Goal: Book appointment/travel/reservation

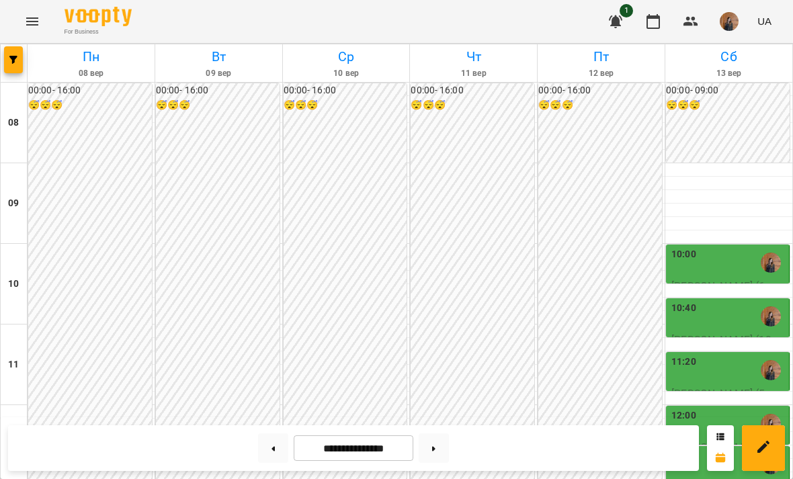
scroll to position [243, 0]
click at [709, 408] on div "12:00" at bounding box center [728, 423] width 115 height 31
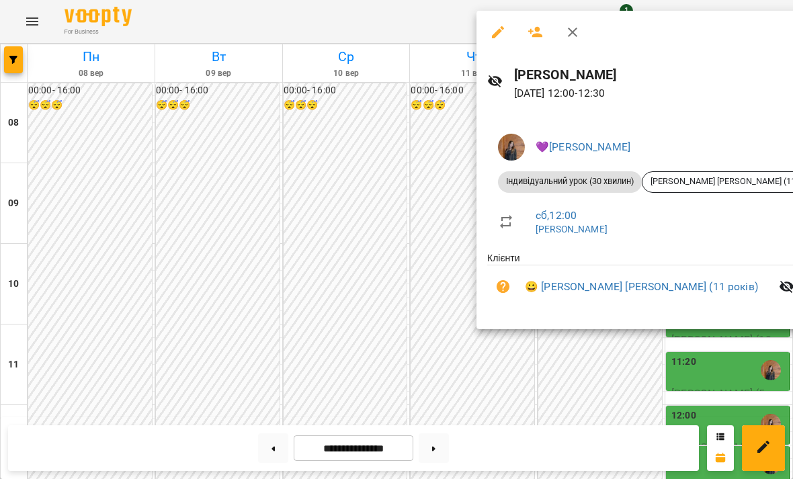
click at [707, 357] on div at bounding box center [396, 239] width 793 height 479
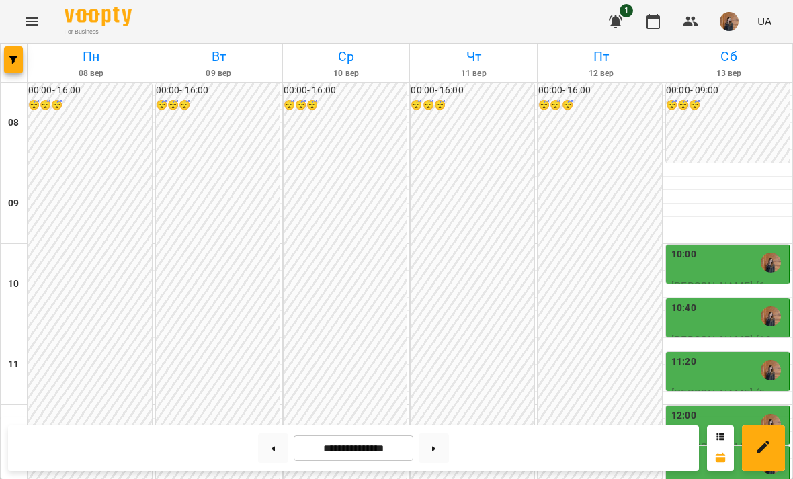
click at [723, 449] on div "12:35" at bounding box center [728, 464] width 115 height 31
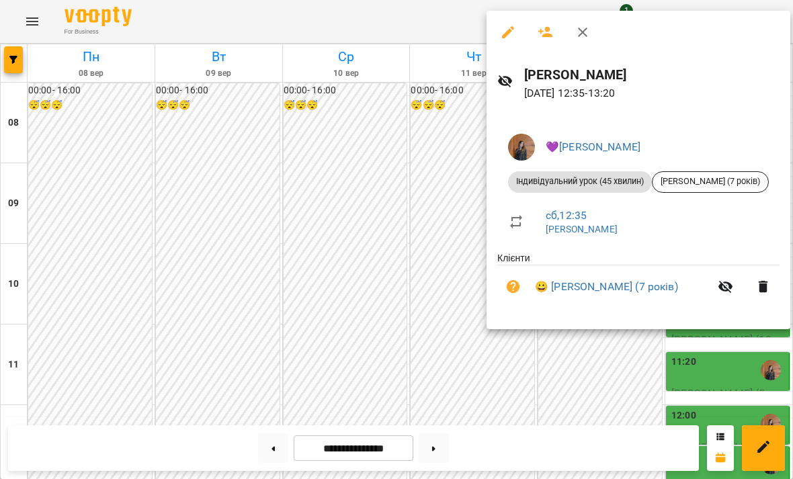
click at [730, 360] on div at bounding box center [396, 239] width 793 height 479
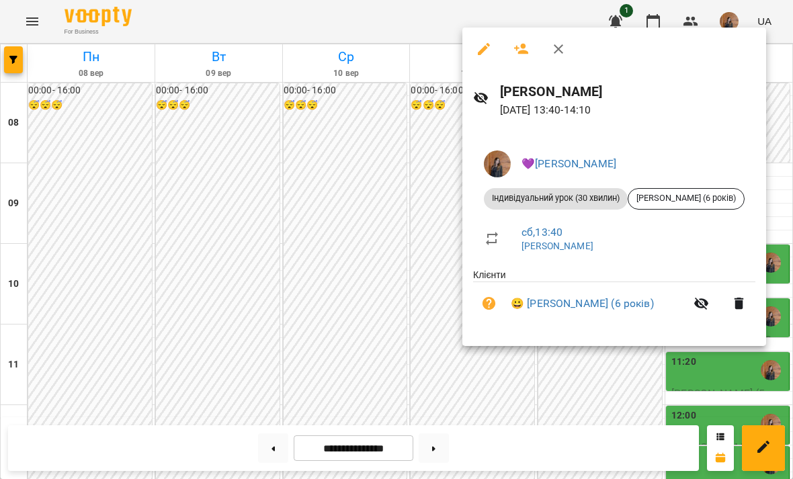
click at [727, 367] on div at bounding box center [396, 239] width 793 height 479
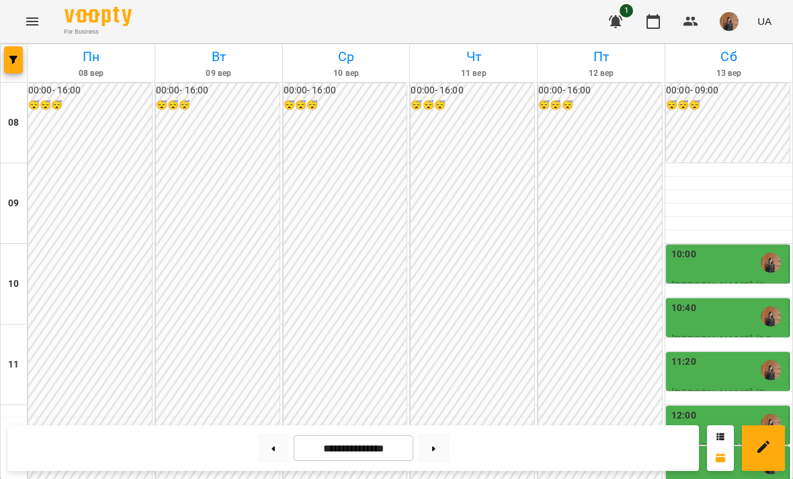
scroll to position [711, 0]
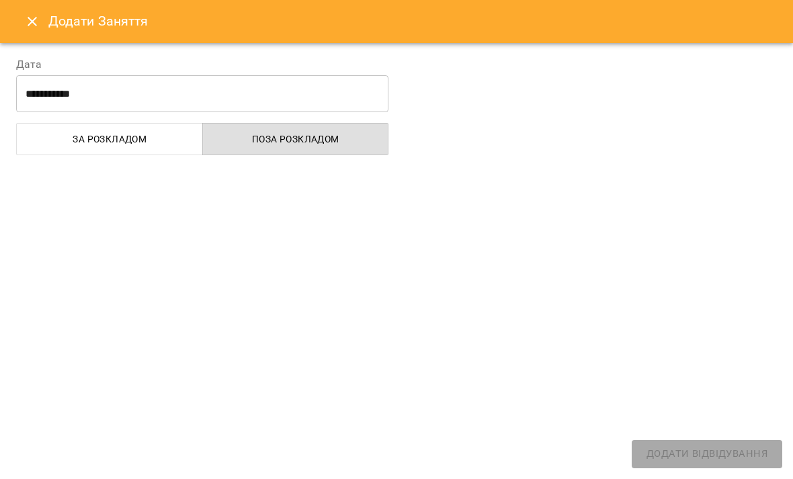
select select "**********"
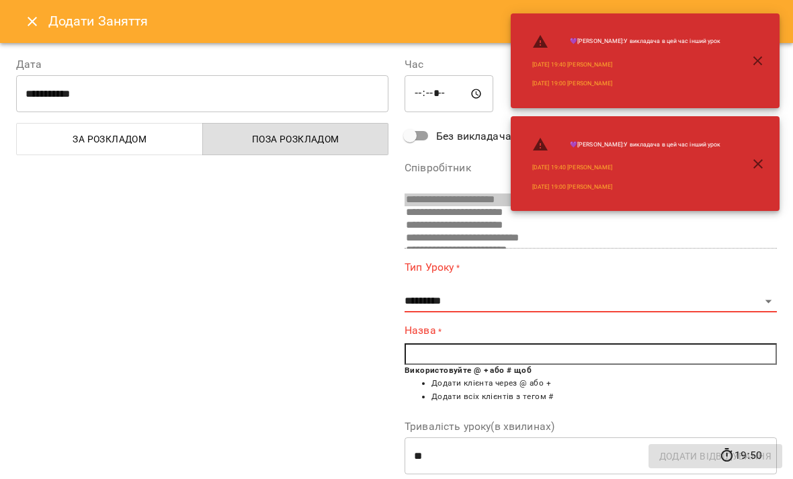
click at [28, 24] on icon "Close" at bounding box center [32, 21] width 16 height 16
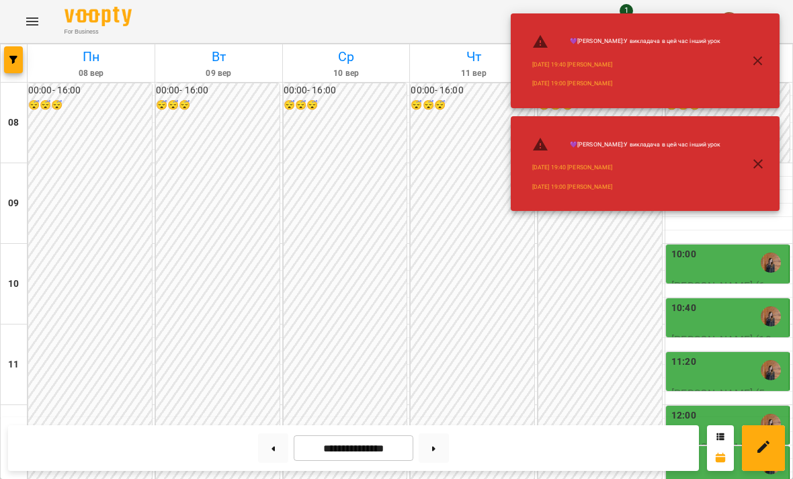
scroll to position [582, 0]
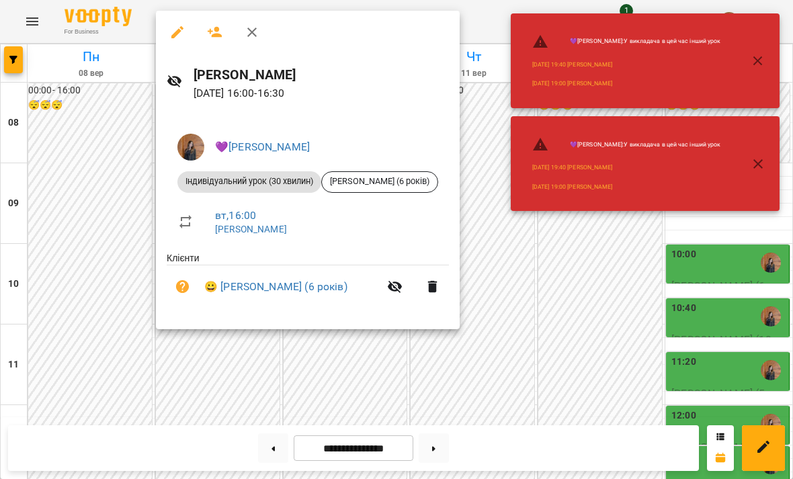
click at [157, 363] on div at bounding box center [396, 239] width 793 height 479
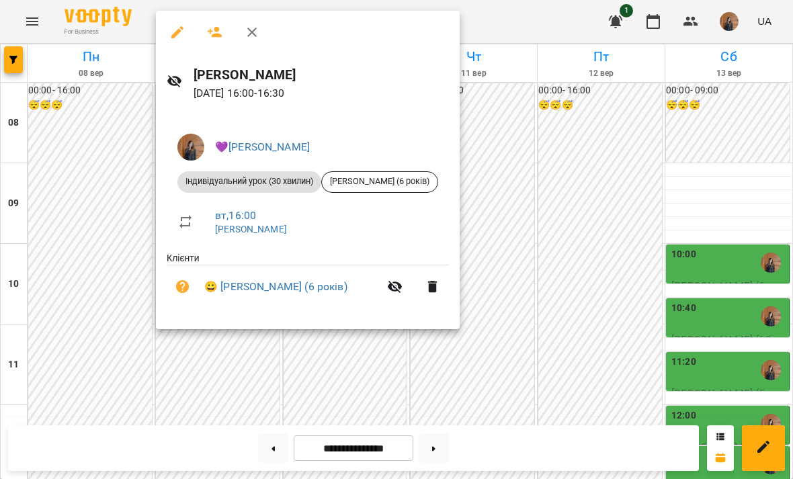
click at [192, 345] on div at bounding box center [396, 239] width 793 height 479
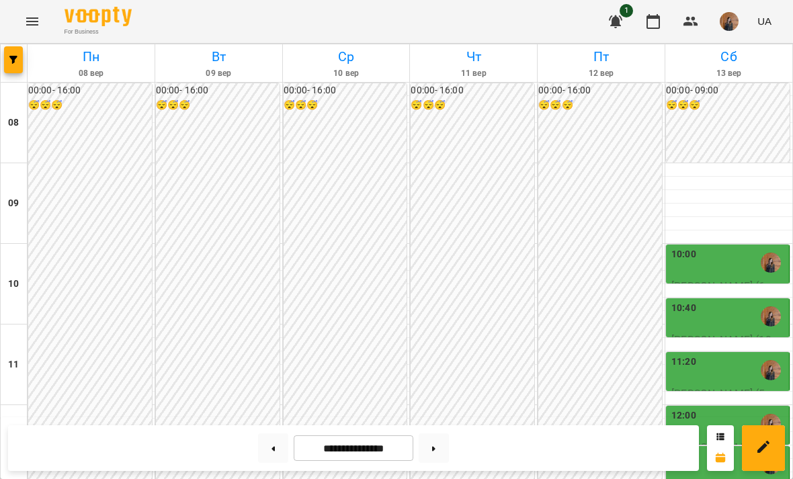
scroll to position [674, 0]
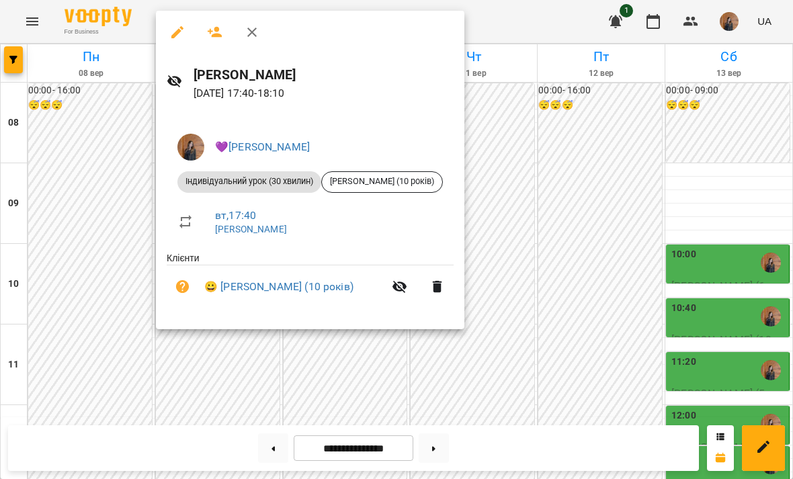
click at [476, 416] on div at bounding box center [396, 239] width 793 height 479
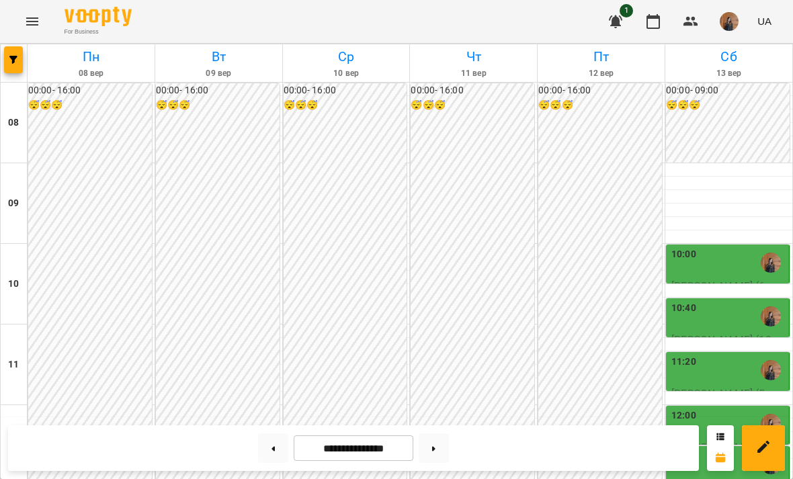
scroll to position [698, 0]
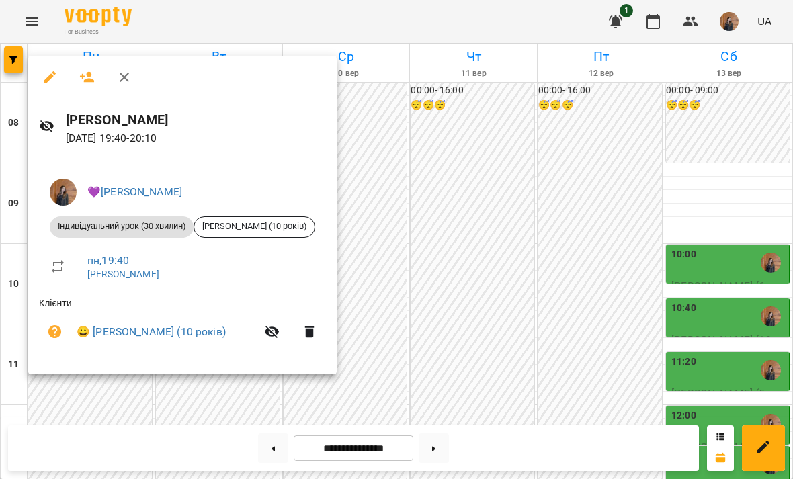
click at [397, 205] on div at bounding box center [396, 239] width 793 height 479
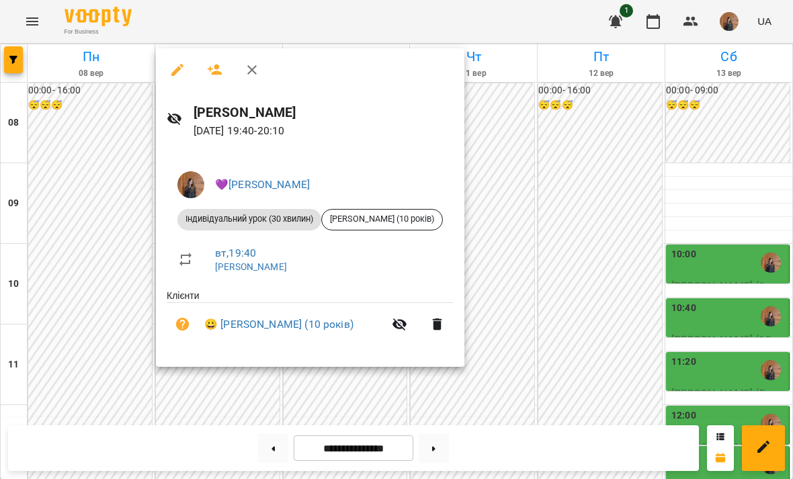
click at [482, 256] on div at bounding box center [396, 239] width 793 height 479
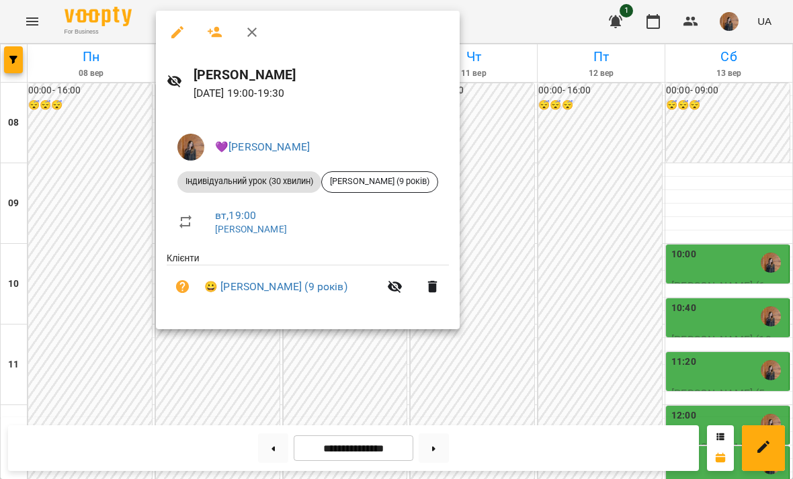
click at [525, 219] on div at bounding box center [396, 239] width 793 height 479
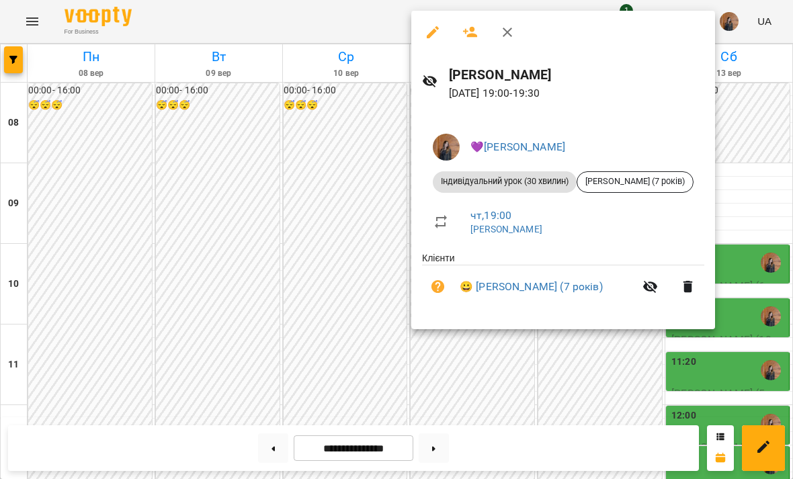
click at [470, 404] on div at bounding box center [396, 239] width 793 height 479
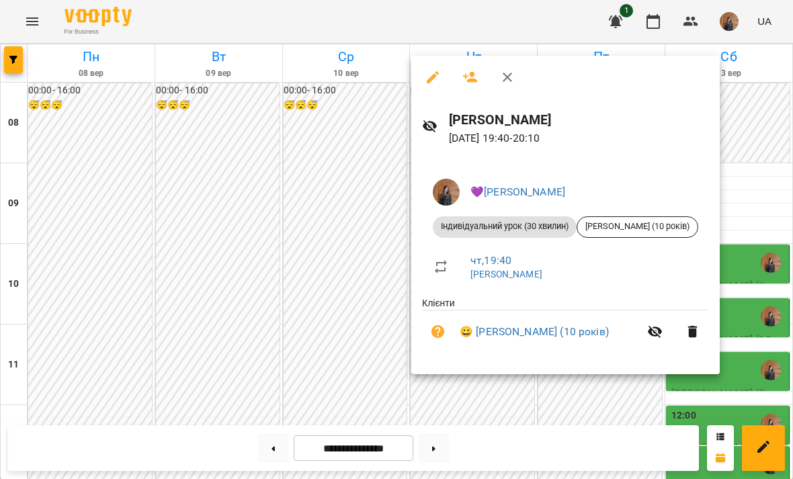
click at [466, 424] on div at bounding box center [396, 239] width 793 height 479
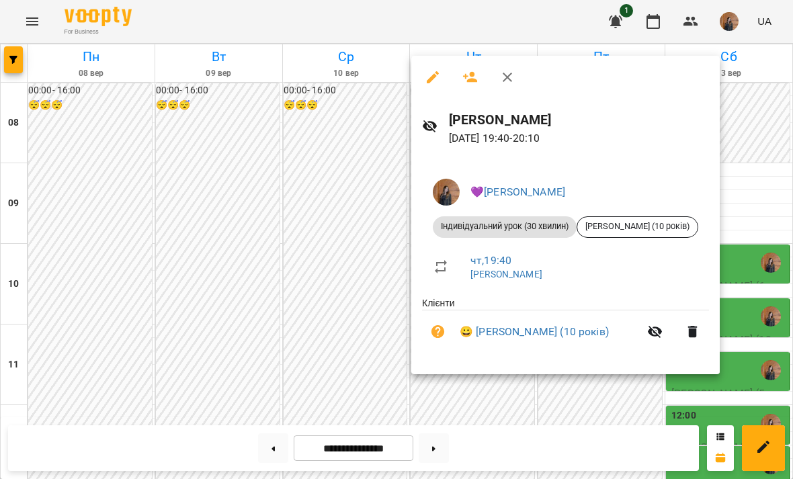
click at [326, 234] on div at bounding box center [396, 239] width 793 height 479
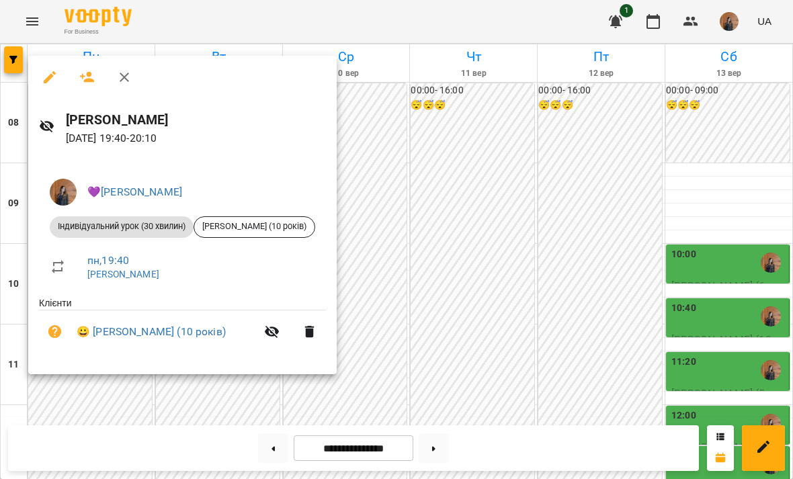
click at [420, 163] on div at bounding box center [396, 239] width 793 height 479
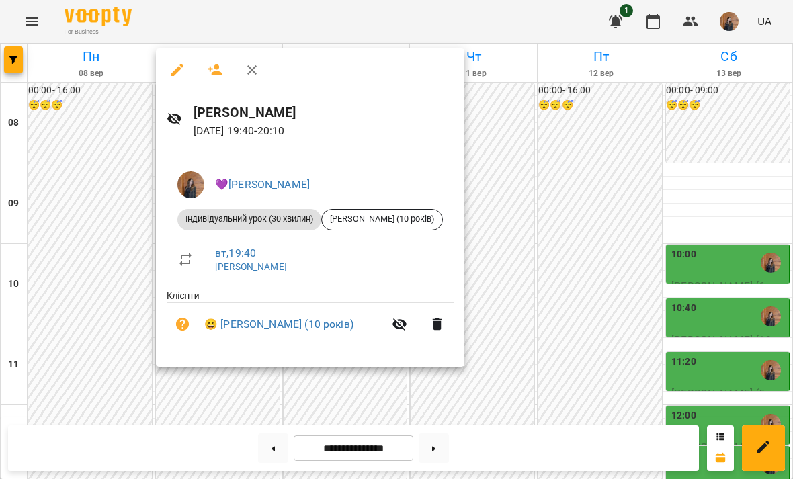
click at [490, 179] on div at bounding box center [396, 239] width 793 height 479
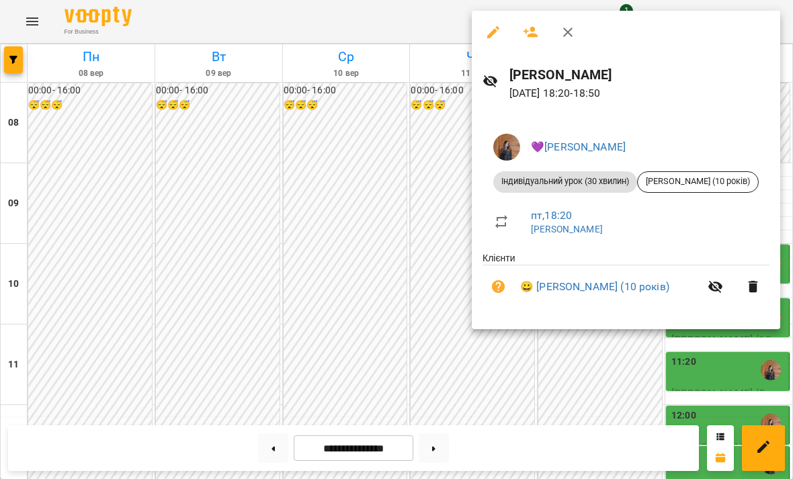
click at [417, 423] on div at bounding box center [396, 239] width 793 height 479
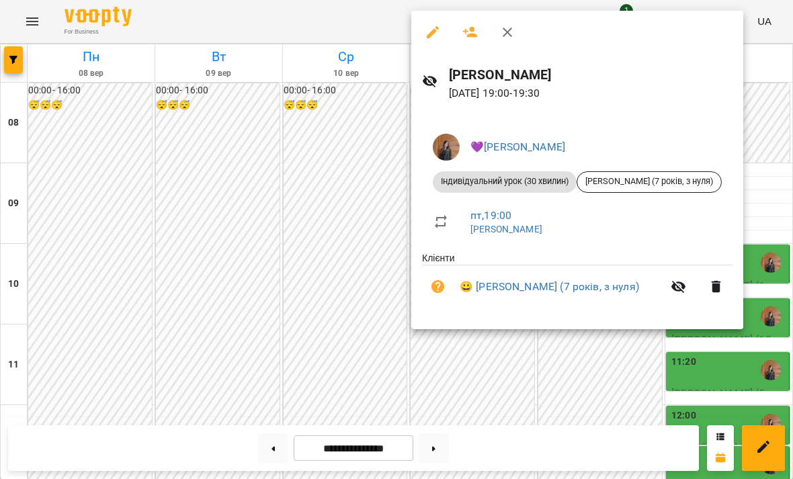
click at [421, 409] on div at bounding box center [396, 239] width 793 height 479
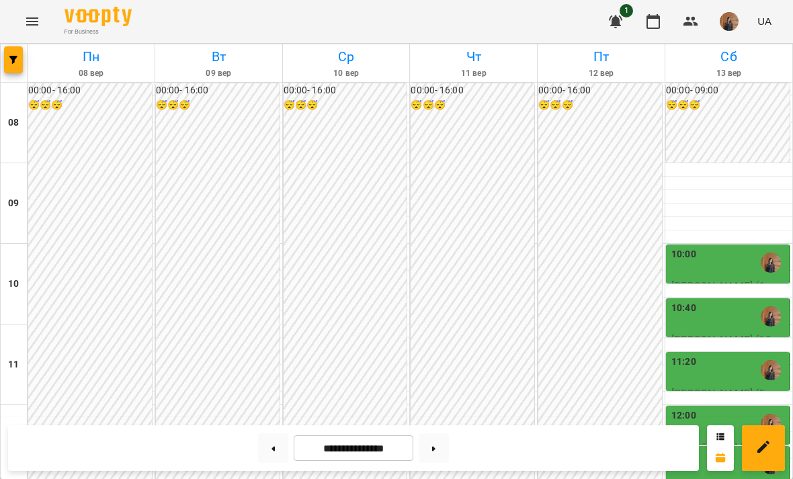
scroll to position [537, 0]
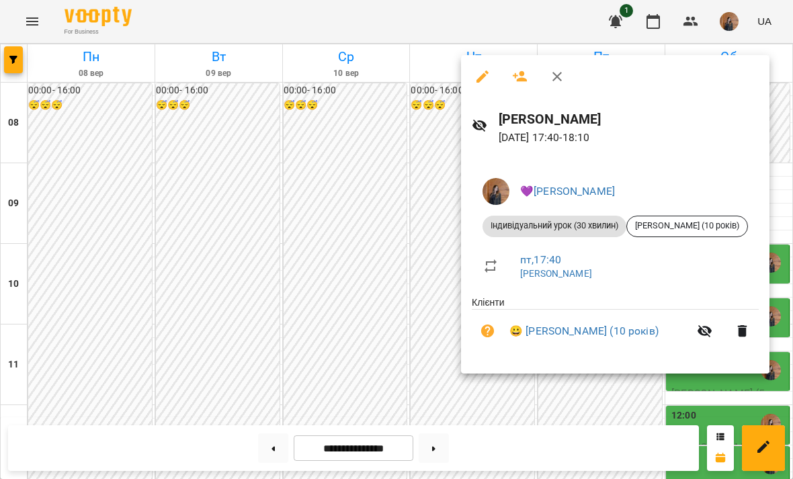
click at [373, 392] on div at bounding box center [396, 239] width 793 height 479
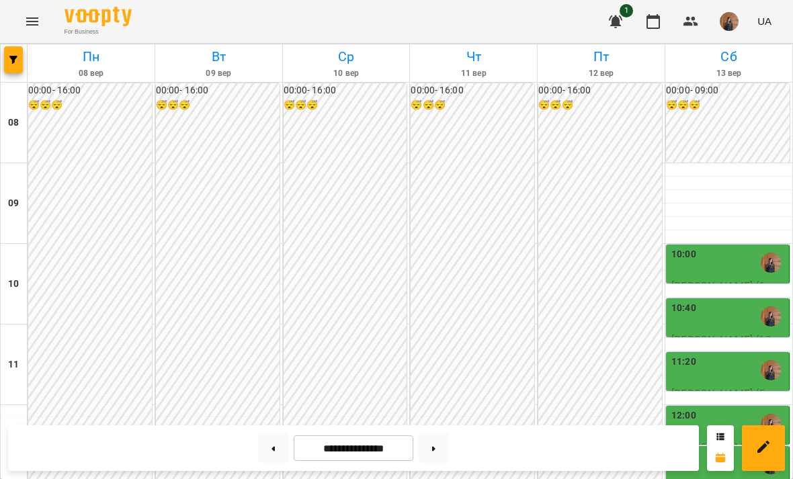
scroll to position [711, 0]
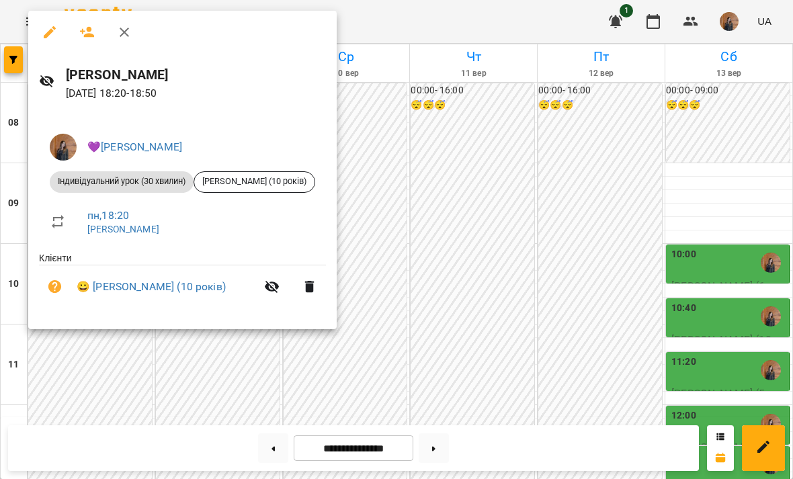
click at [699, 228] on div at bounding box center [396, 239] width 793 height 479
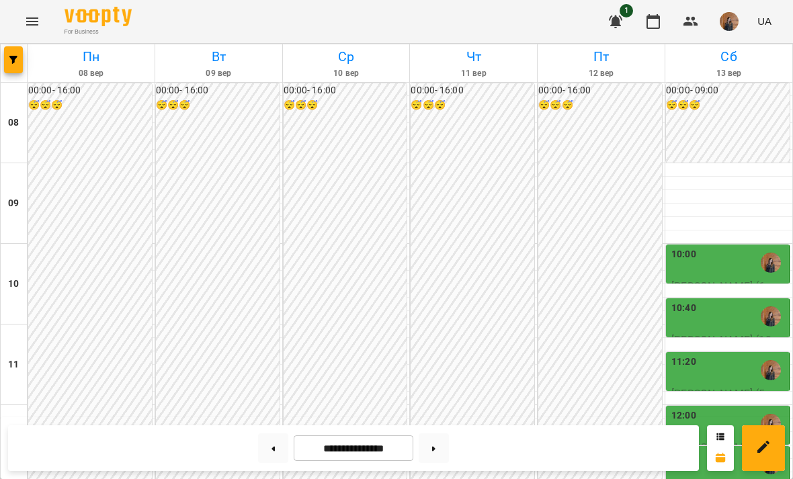
scroll to position [167, 0]
click at [746, 408] on div "12:00" at bounding box center [728, 423] width 115 height 31
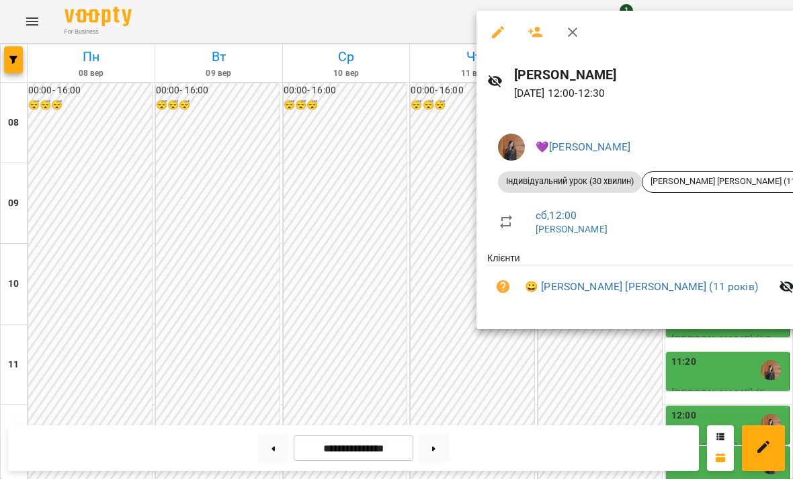
click at [726, 345] on div at bounding box center [396, 239] width 793 height 479
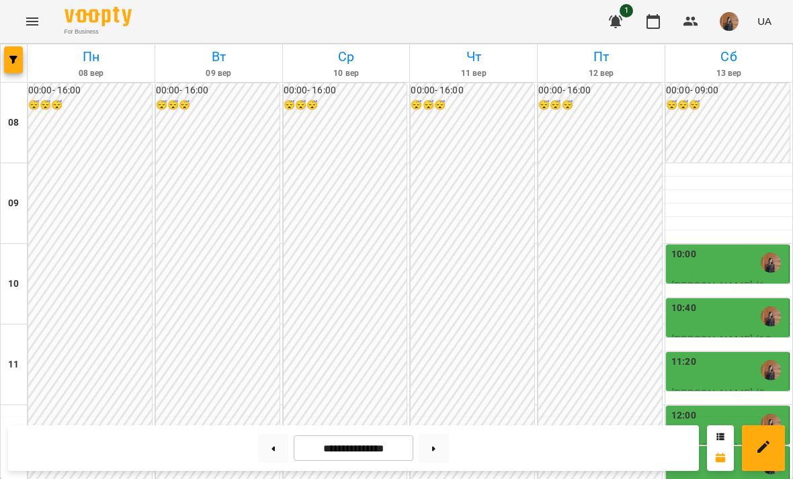
scroll to position [304, 0]
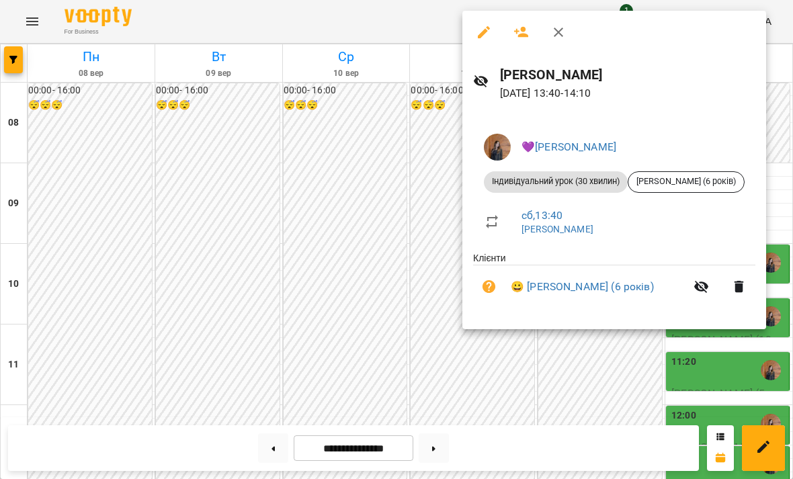
click at [774, 331] on div at bounding box center [396, 239] width 793 height 479
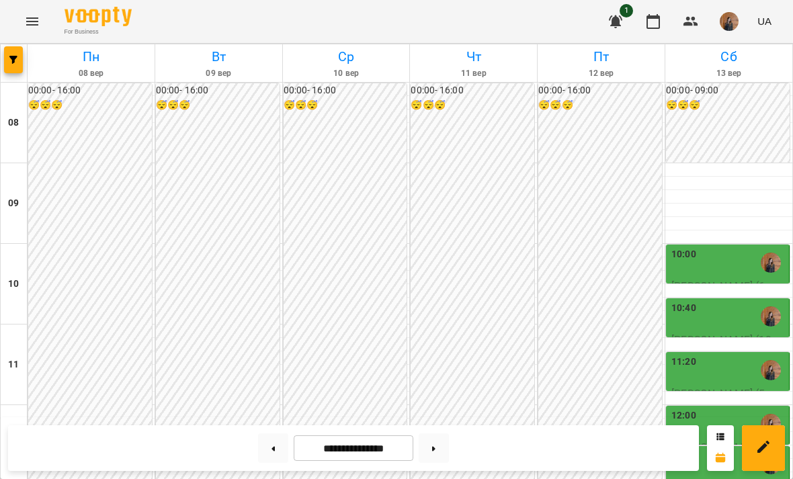
scroll to position [212, 0]
click at [745, 408] on div "12:00" at bounding box center [728, 423] width 115 height 31
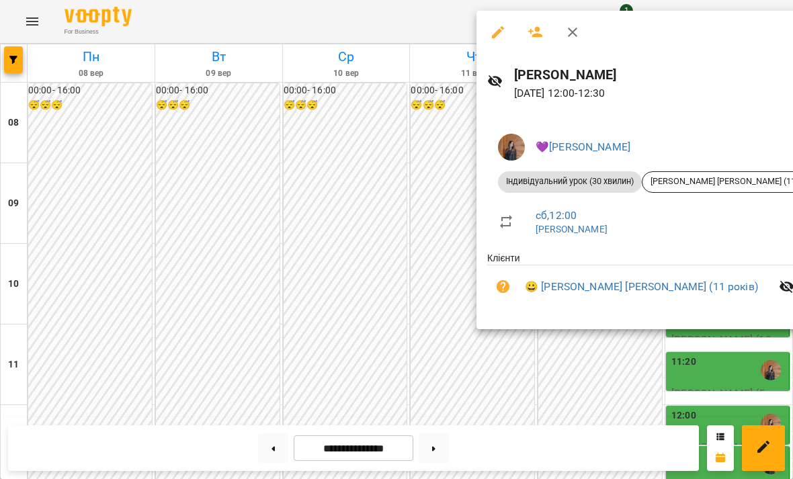
click at [775, 345] on div at bounding box center [396, 239] width 793 height 479
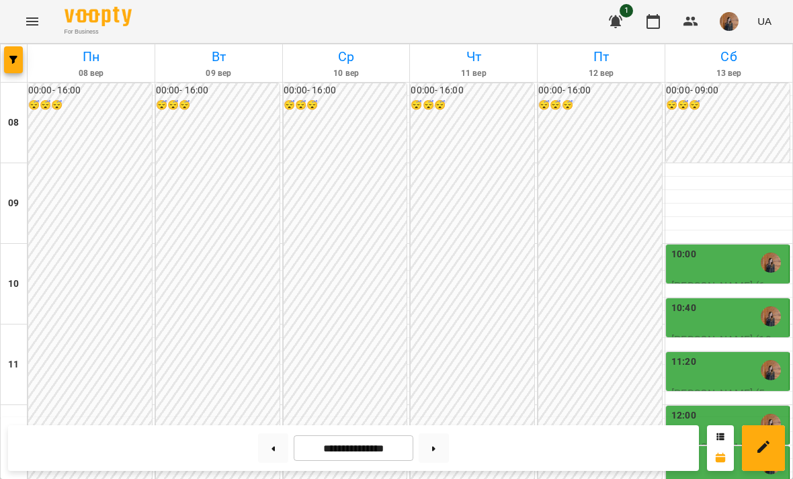
scroll to position [711, 0]
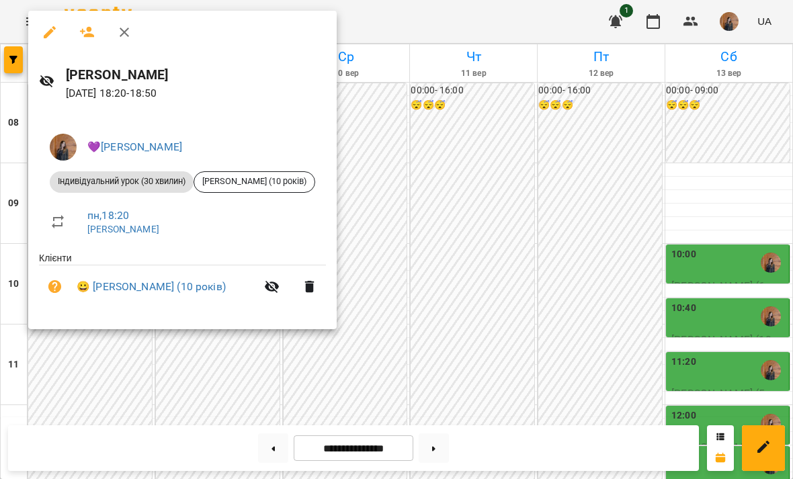
click at [512, 114] on div at bounding box center [396, 239] width 793 height 479
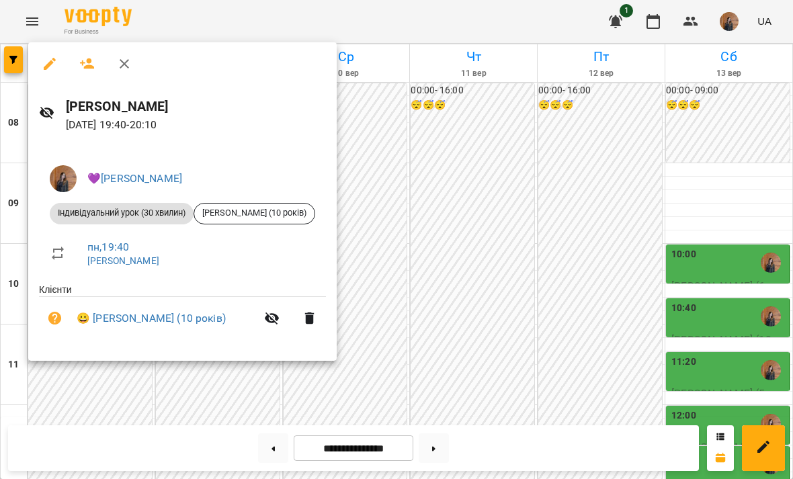
click at [429, 165] on div at bounding box center [396, 239] width 793 height 479
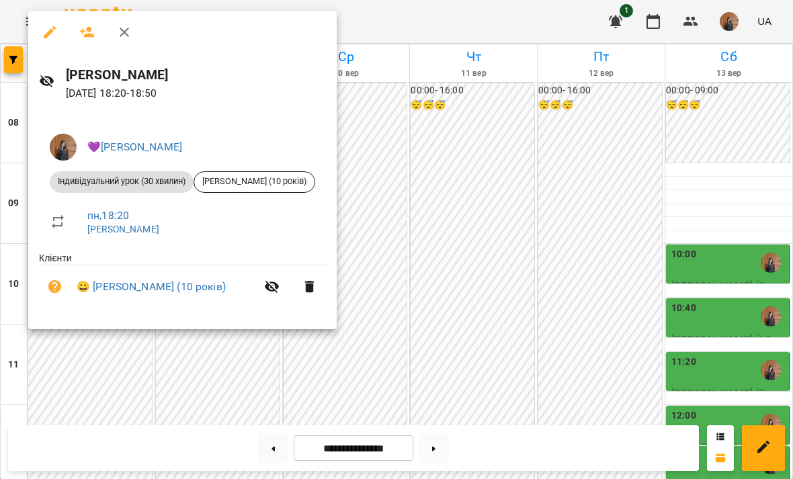
click at [411, 112] on div at bounding box center [396, 239] width 793 height 479
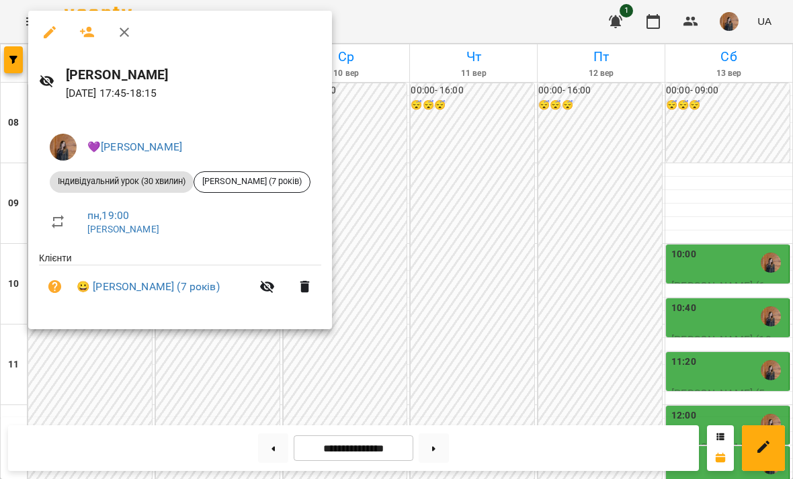
click at [428, 119] on div at bounding box center [396, 239] width 793 height 479
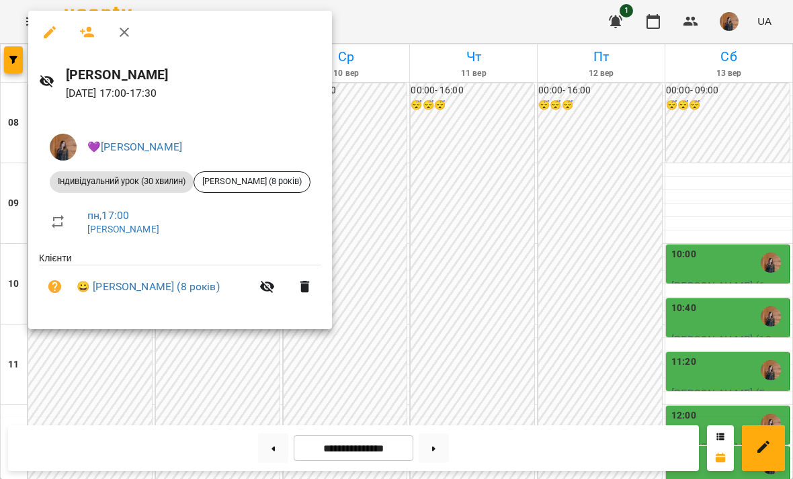
click at [426, 139] on div at bounding box center [396, 239] width 793 height 479
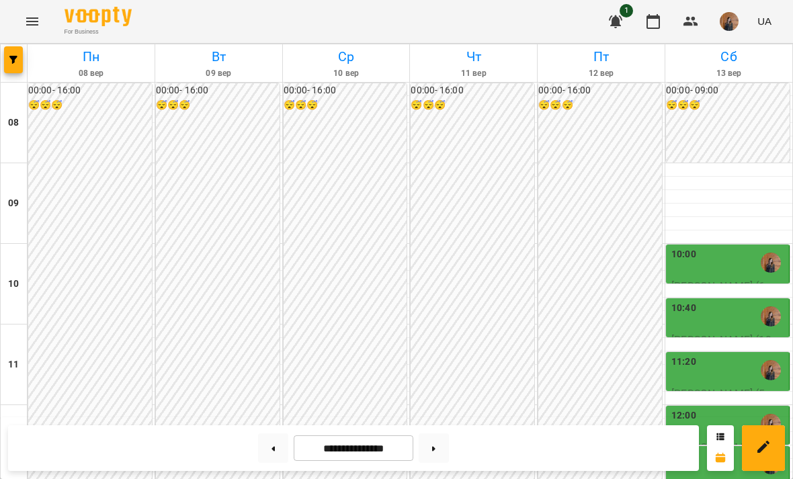
scroll to position [595, 0]
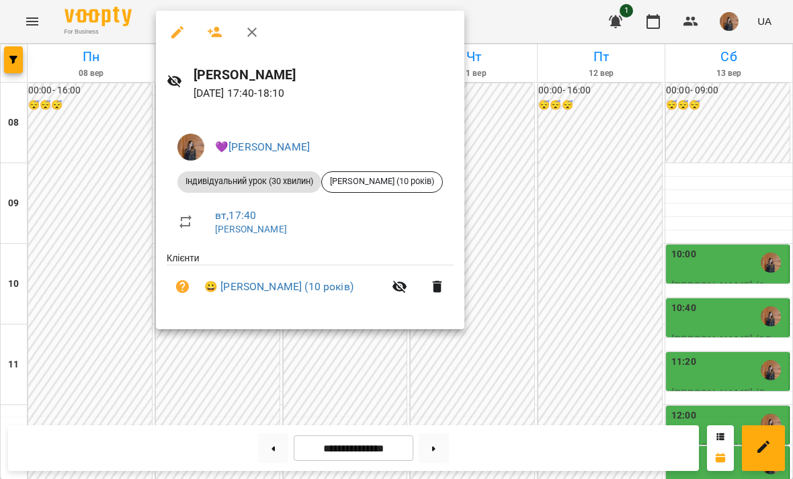
click at [513, 82] on div at bounding box center [396, 239] width 793 height 479
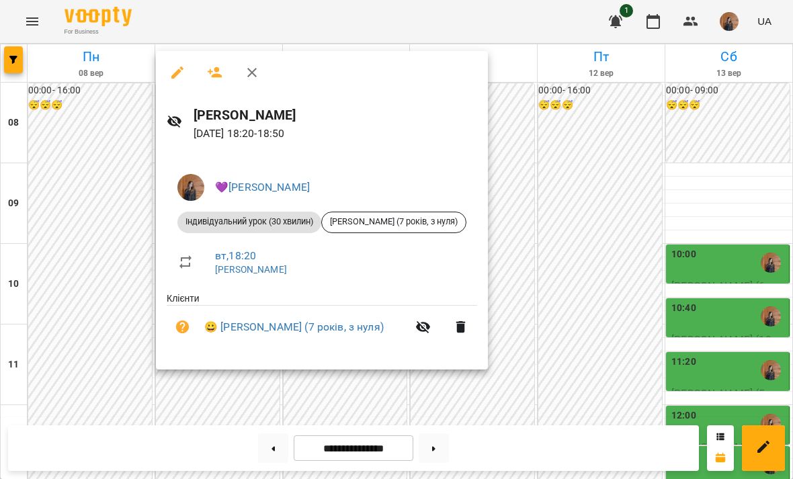
click at [567, 138] on div at bounding box center [396, 239] width 793 height 479
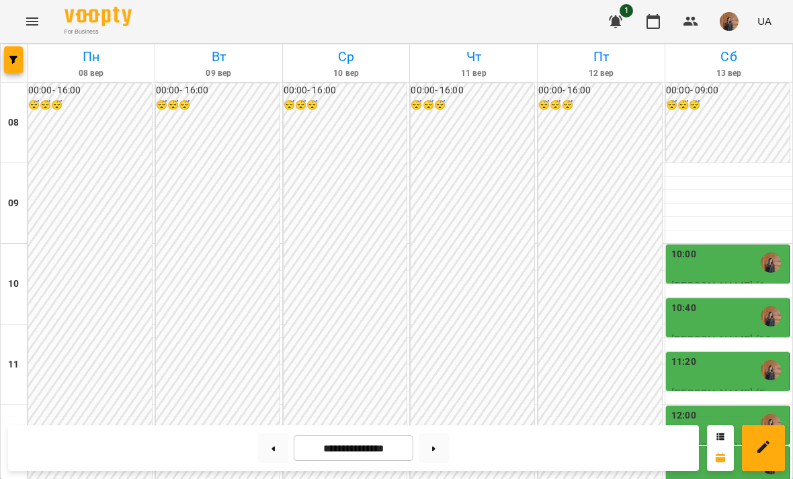
scroll to position [711, 0]
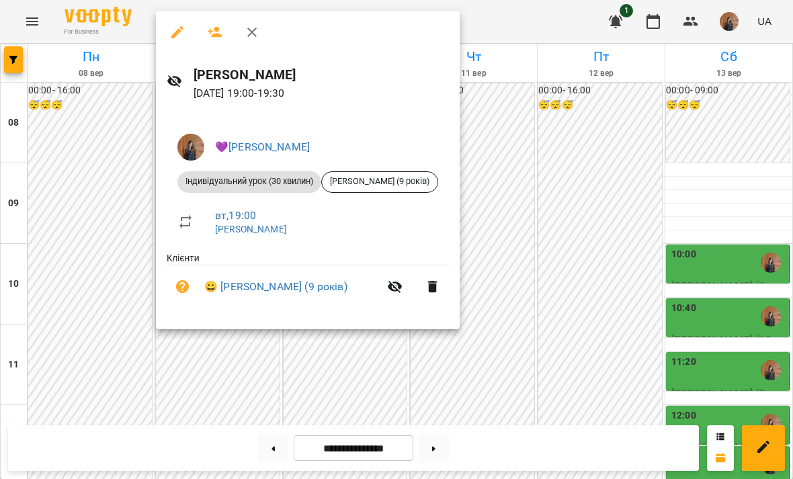
click at [165, 361] on div at bounding box center [396, 239] width 793 height 479
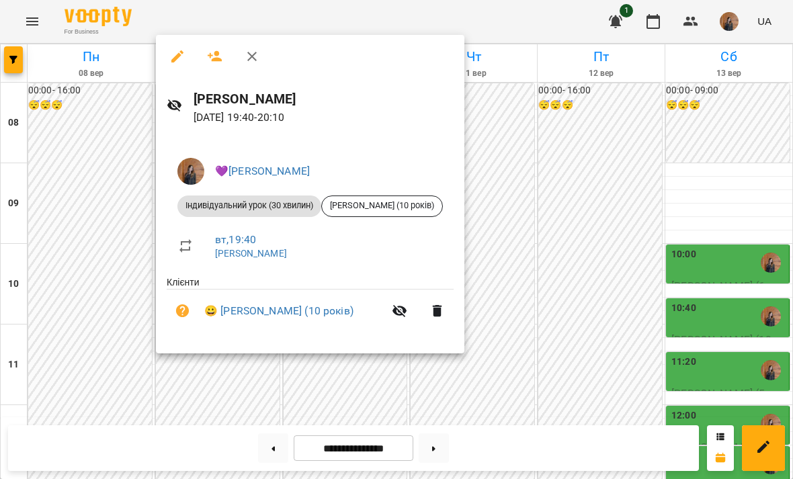
click at [549, 91] on div at bounding box center [396, 239] width 793 height 479
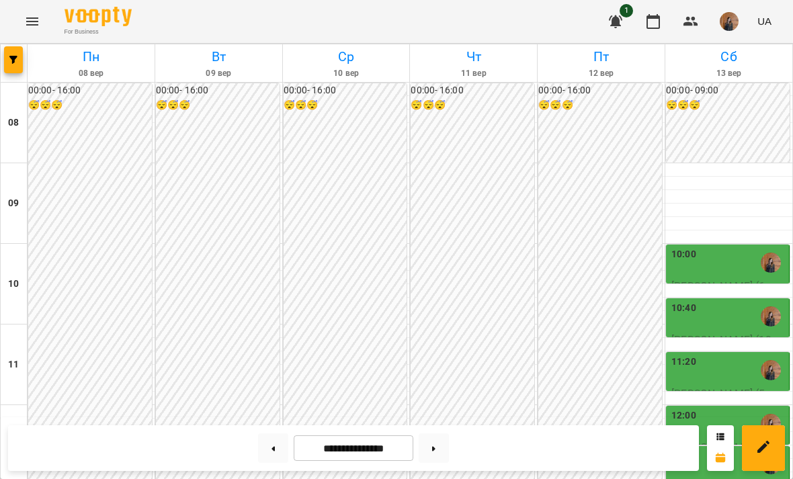
scroll to position [599, 0]
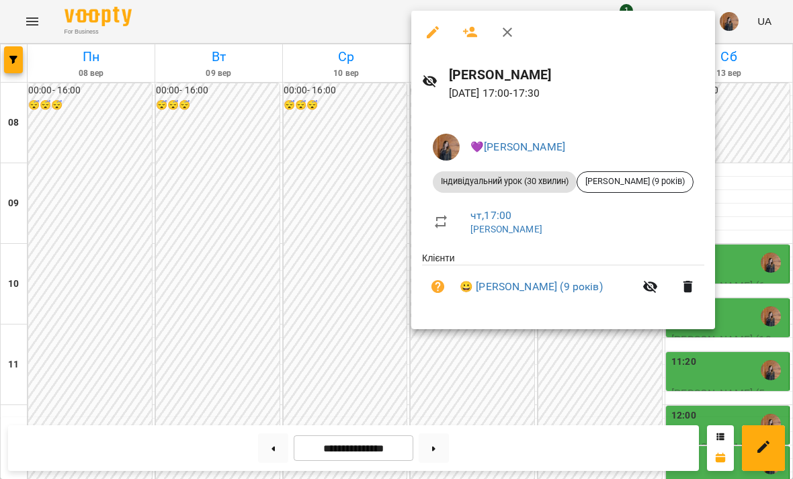
click at [576, 375] on div at bounding box center [396, 239] width 793 height 479
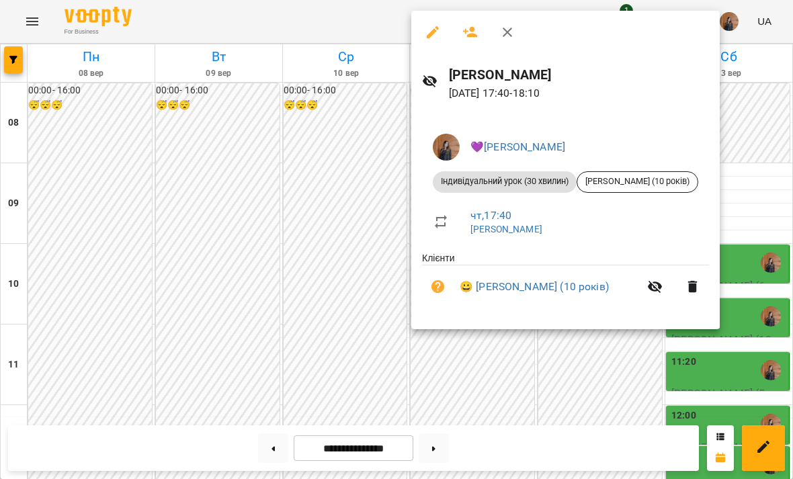
click at [636, 362] on div at bounding box center [396, 239] width 793 height 479
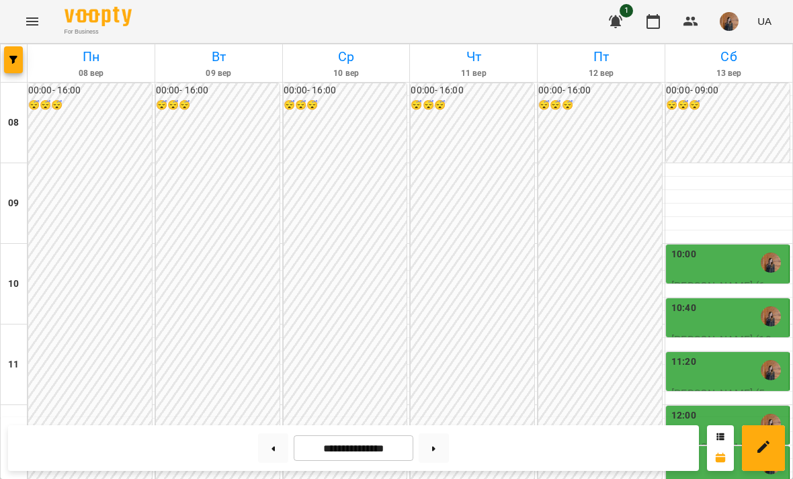
scroll to position [592, 0]
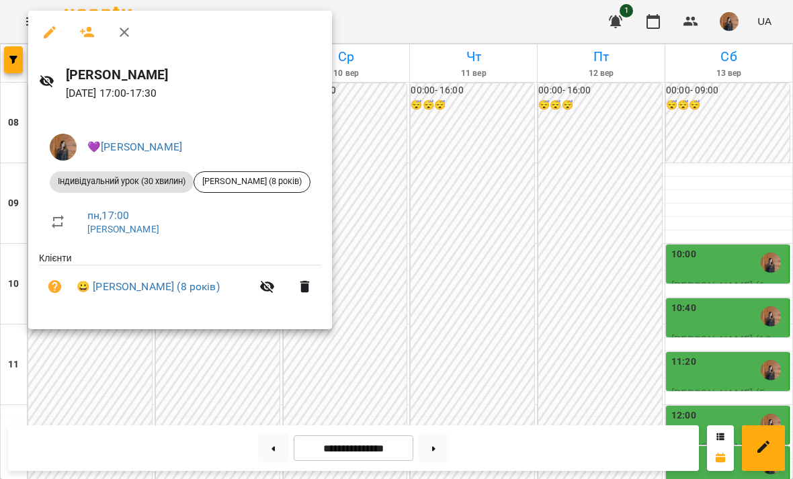
click at [139, 371] on div at bounding box center [396, 239] width 793 height 479
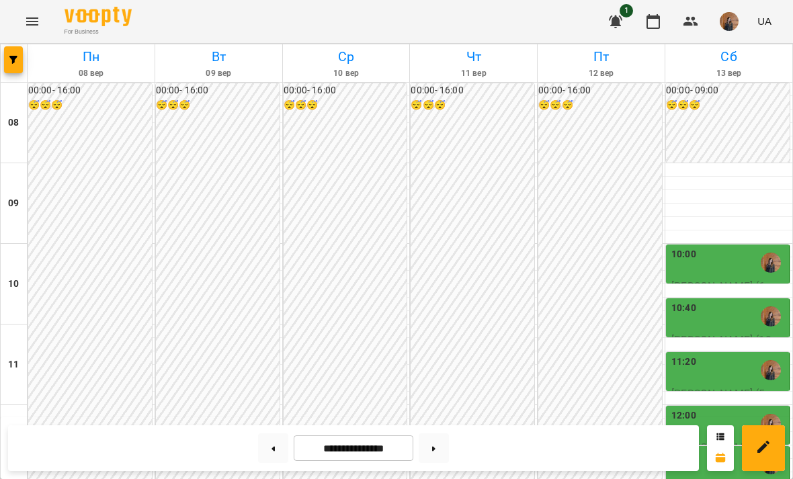
scroll to position [699, 0]
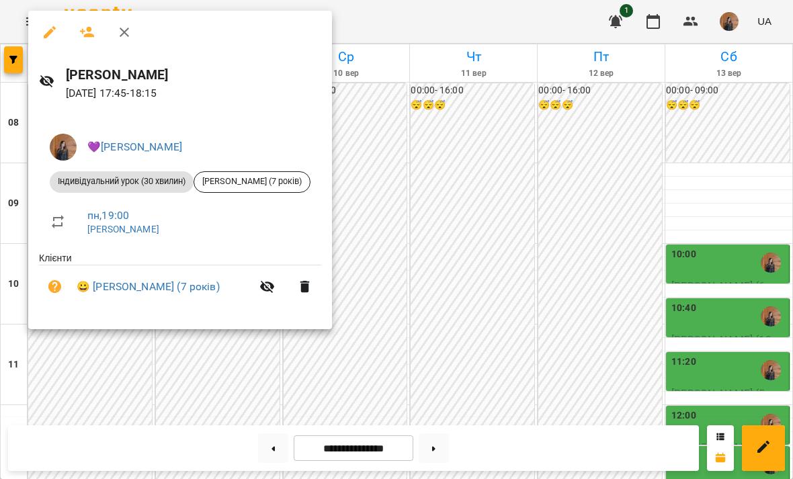
click at [62, 351] on div at bounding box center [396, 239] width 793 height 479
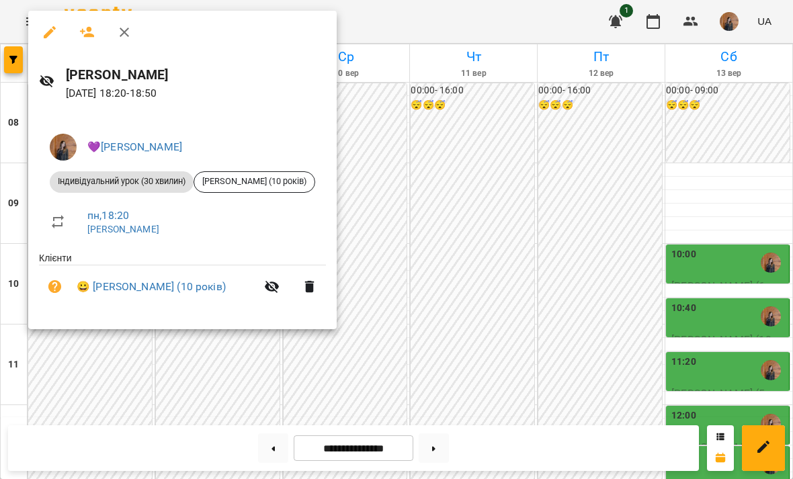
click at [129, 390] on div at bounding box center [396, 239] width 793 height 479
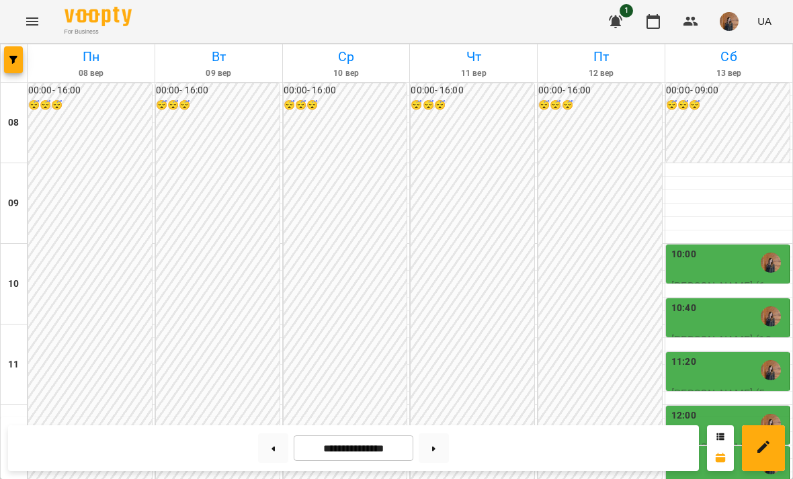
scroll to position [711, 0]
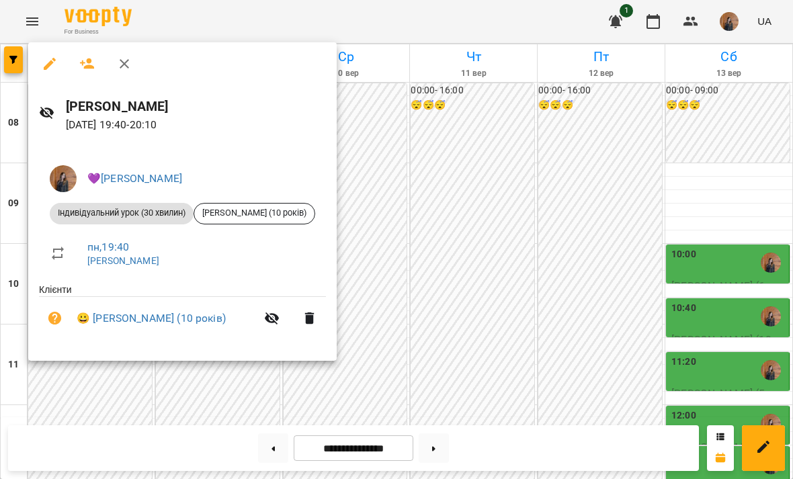
click at [104, 400] on div at bounding box center [396, 239] width 793 height 479
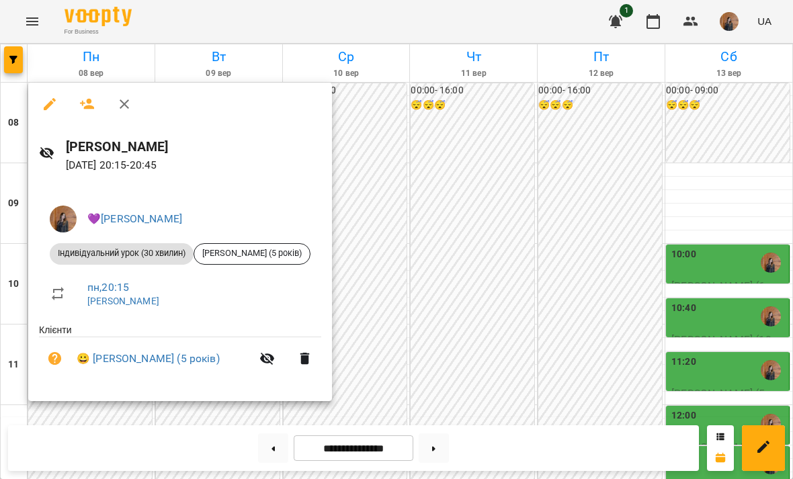
click at [457, 200] on div at bounding box center [396, 239] width 793 height 479
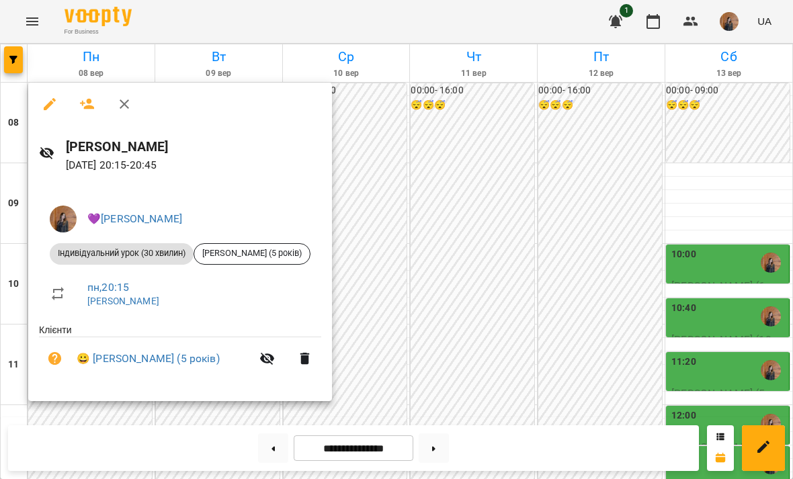
click at [433, 213] on div at bounding box center [396, 239] width 793 height 479
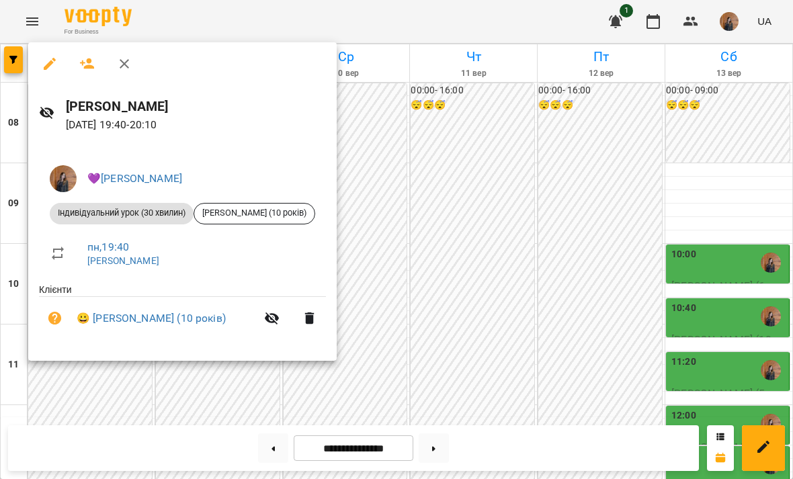
click at [286, 382] on div at bounding box center [396, 239] width 793 height 479
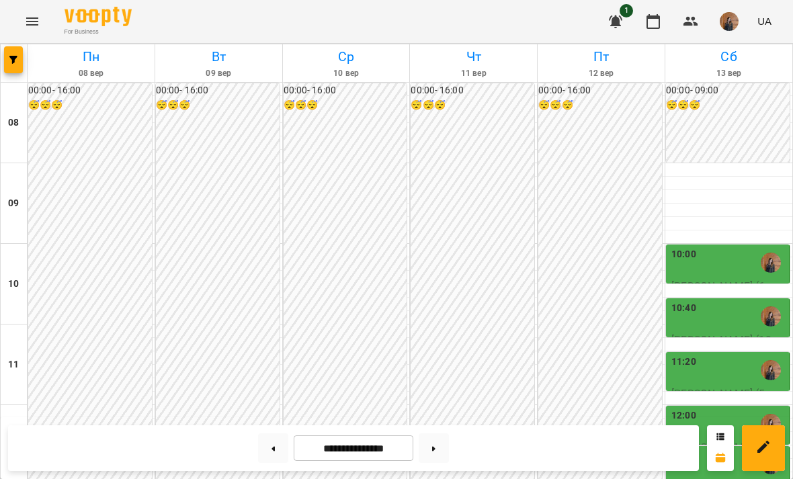
scroll to position [472, 0]
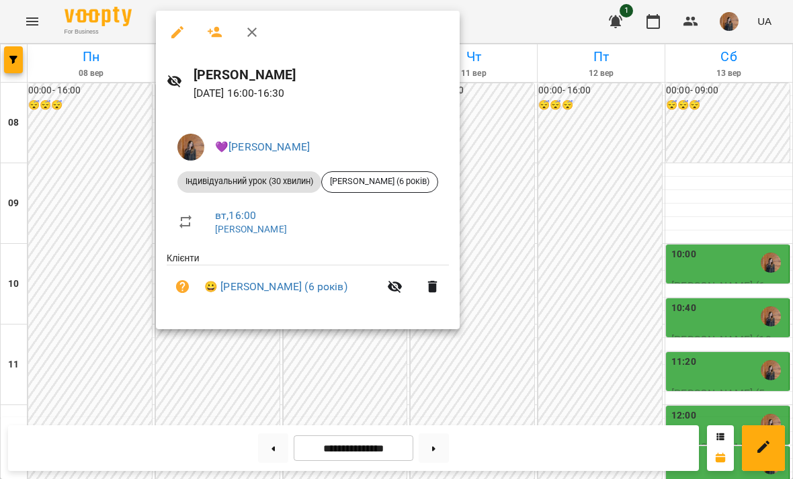
click at [245, 388] on div at bounding box center [396, 239] width 793 height 479
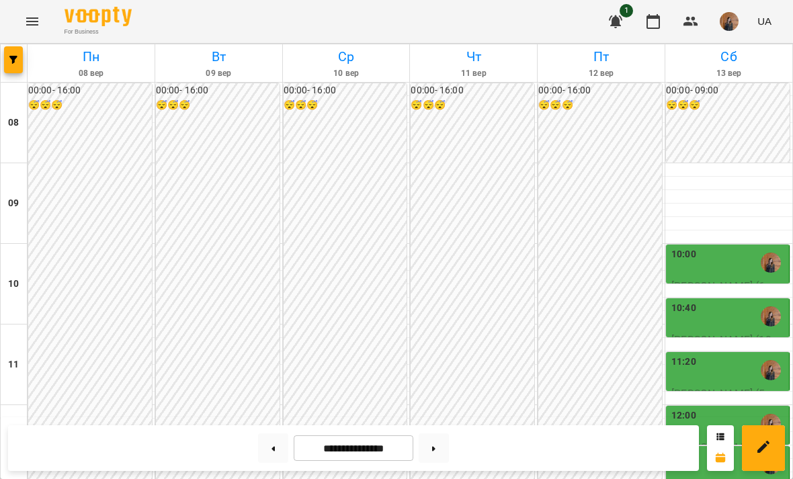
scroll to position [651, 0]
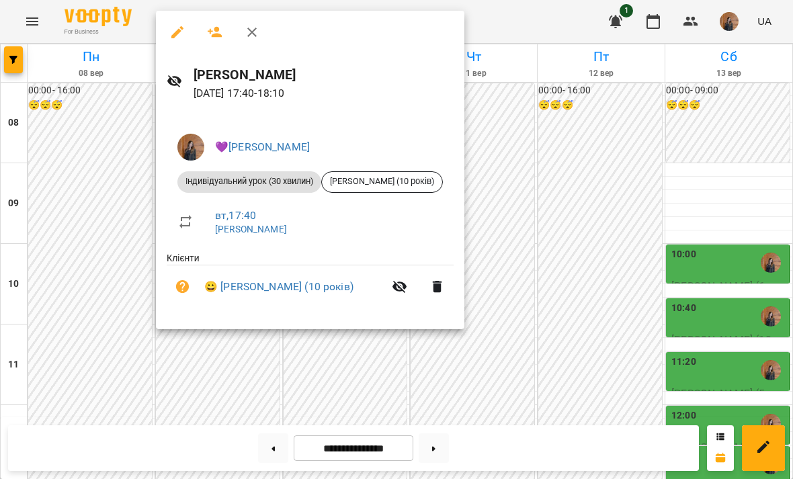
click at [263, 353] on div at bounding box center [396, 239] width 793 height 479
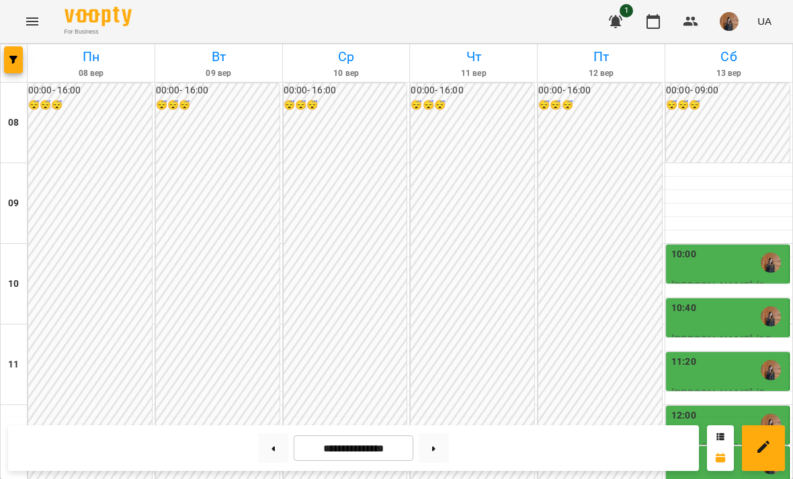
scroll to position [697, 0]
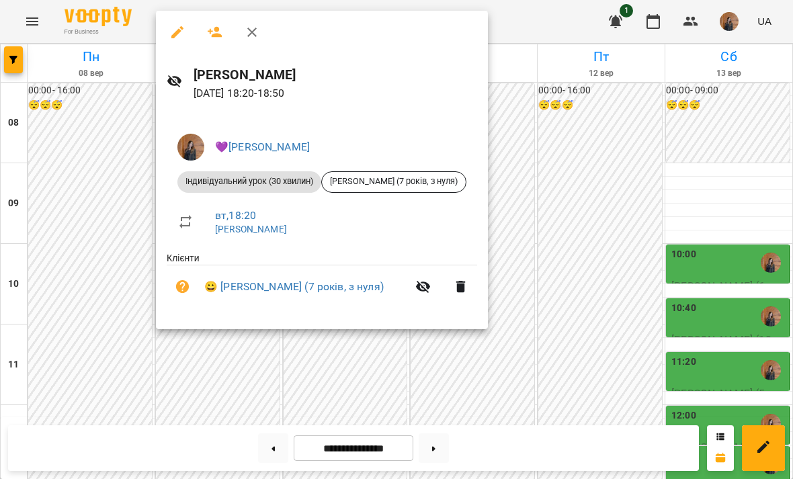
click at [288, 355] on div at bounding box center [396, 239] width 793 height 479
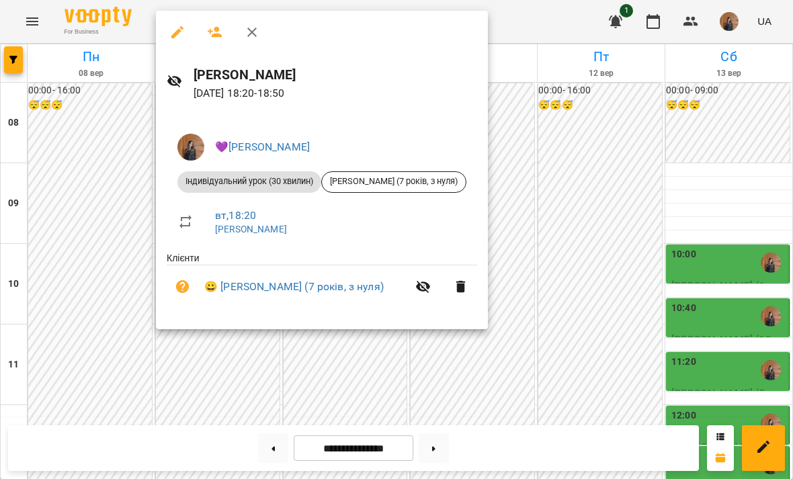
click at [234, 388] on div at bounding box center [396, 239] width 793 height 479
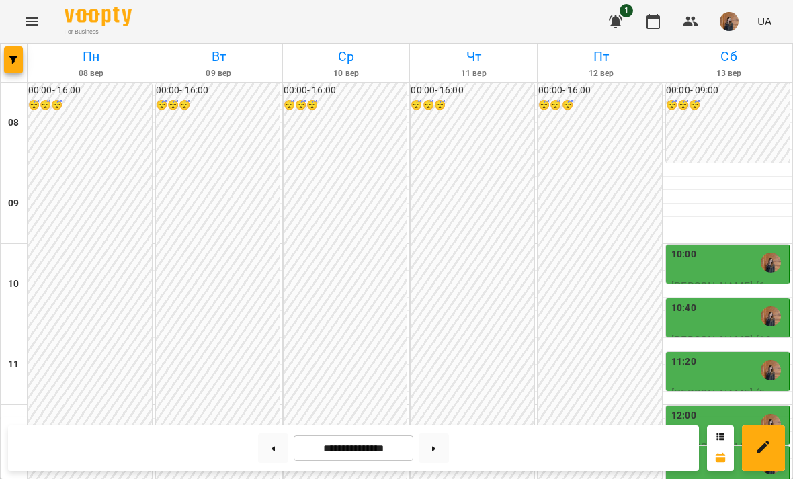
scroll to position [711, 0]
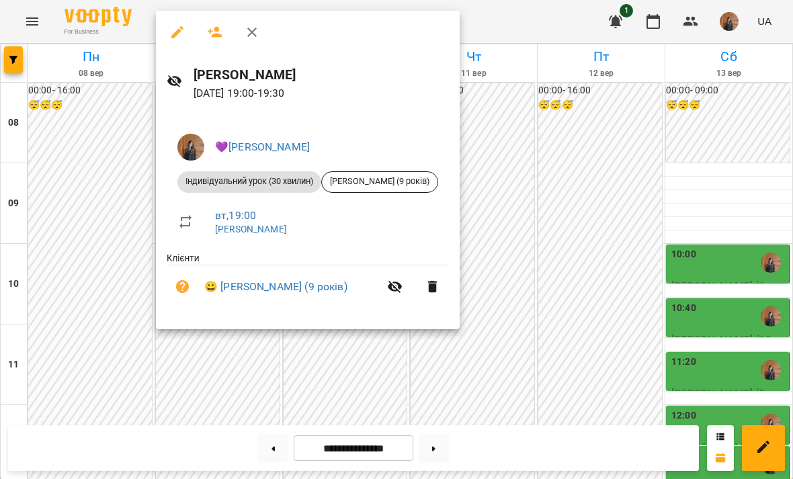
click at [284, 376] on div at bounding box center [396, 239] width 793 height 479
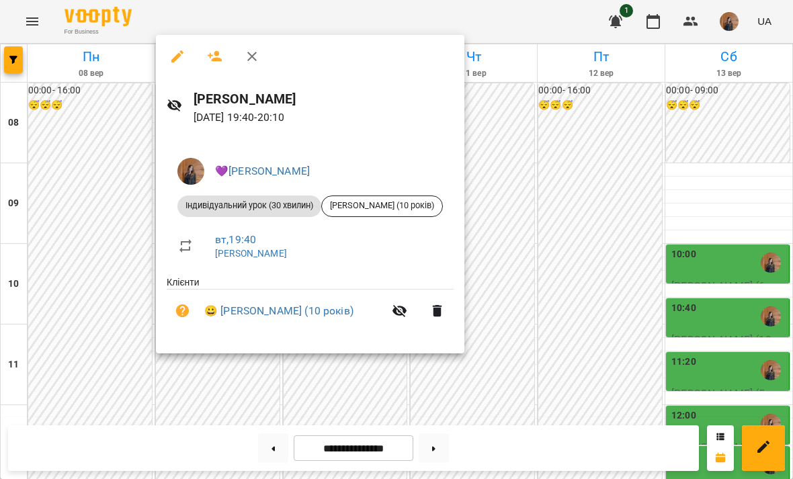
click at [318, 382] on div at bounding box center [396, 239] width 793 height 479
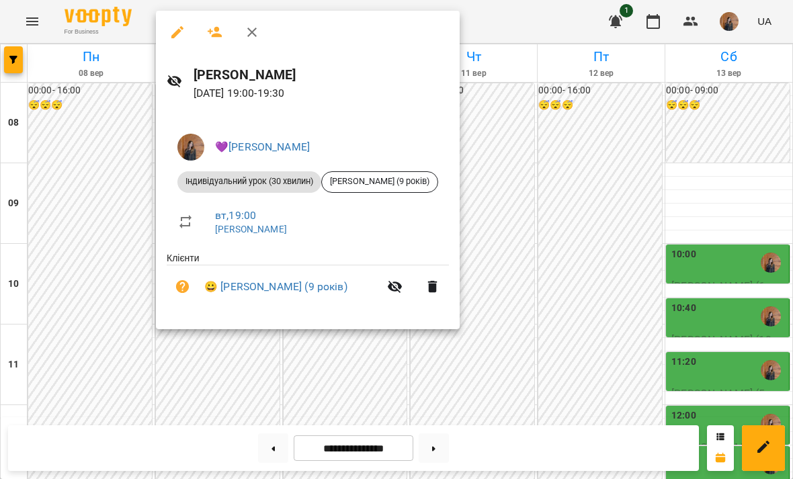
click at [245, 408] on div at bounding box center [396, 239] width 793 height 479
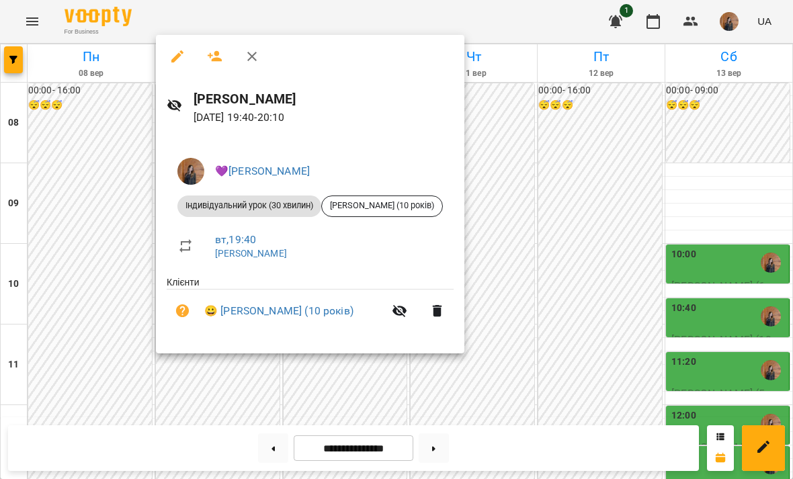
click at [240, 402] on div at bounding box center [396, 239] width 793 height 479
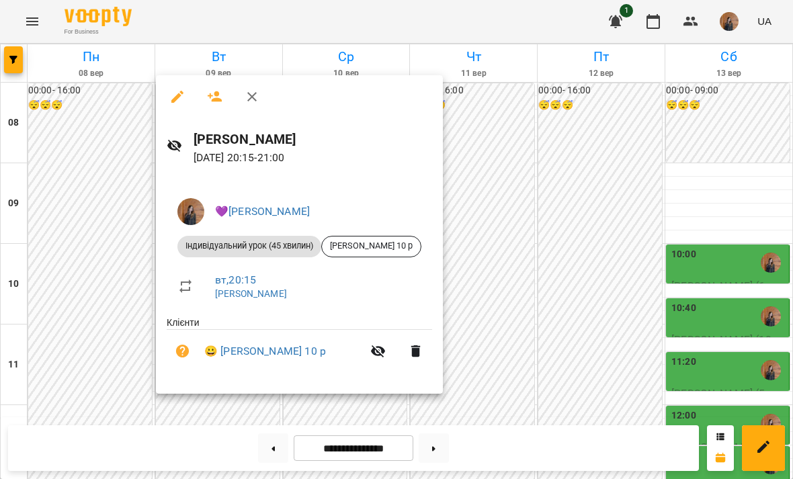
click at [512, 210] on div at bounding box center [396, 239] width 793 height 479
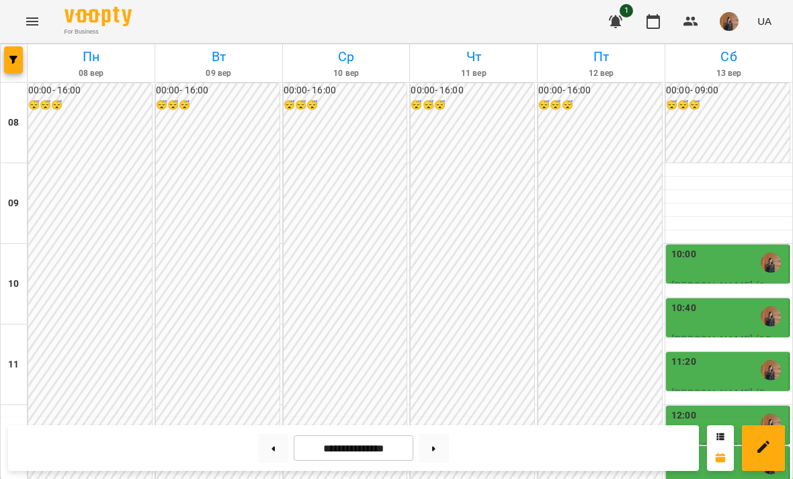
scroll to position [616, 0]
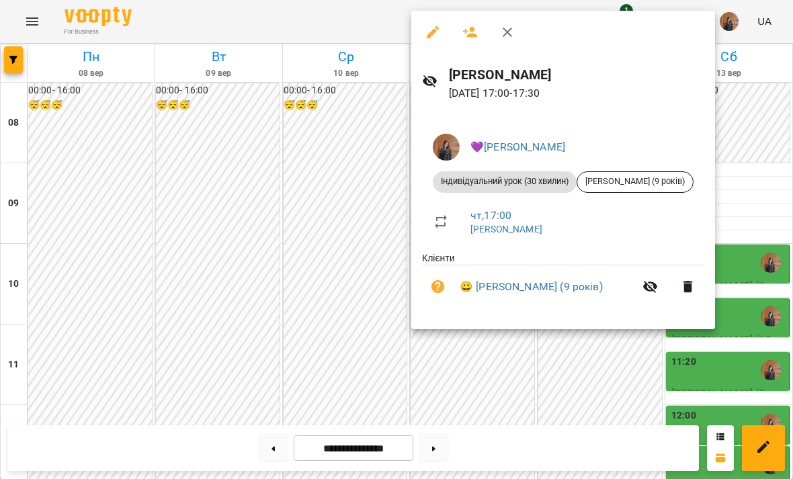
click at [526, 381] on div at bounding box center [396, 239] width 793 height 479
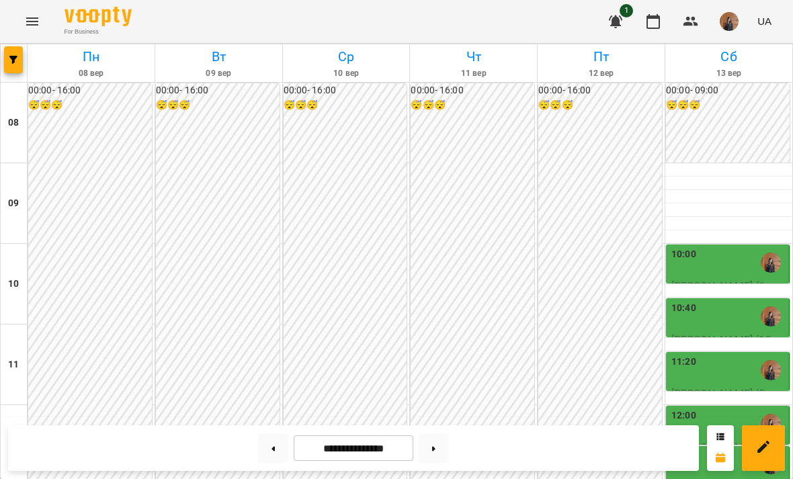
scroll to position [706, 0]
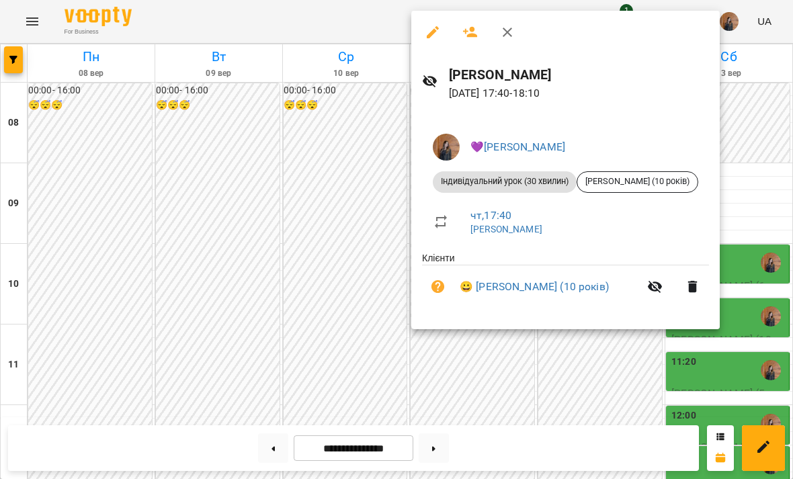
click at [504, 396] on div at bounding box center [396, 239] width 793 height 479
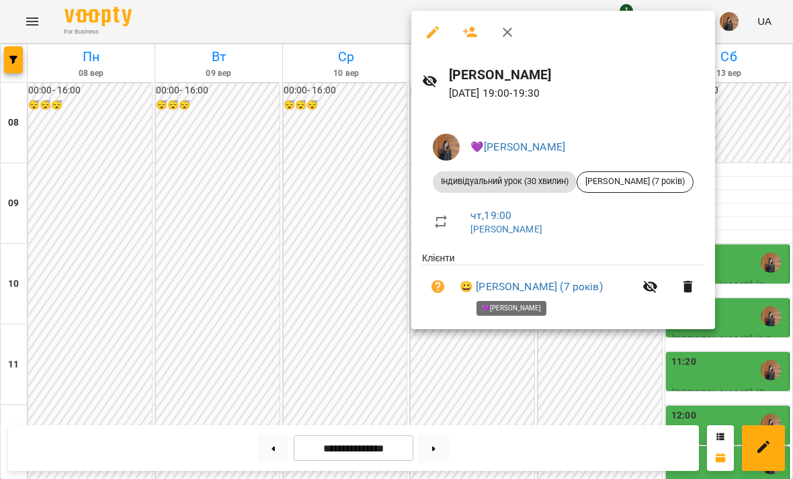
click at [562, 369] on div at bounding box center [396, 239] width 793 height 479
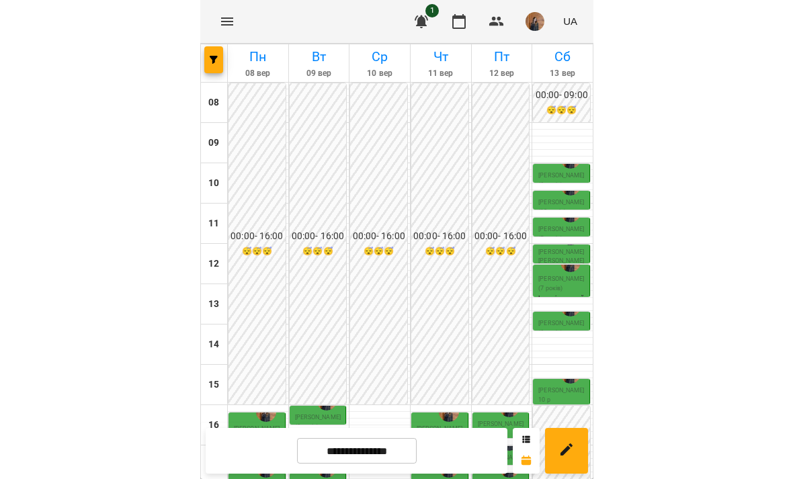
scroll to position [187, 0]
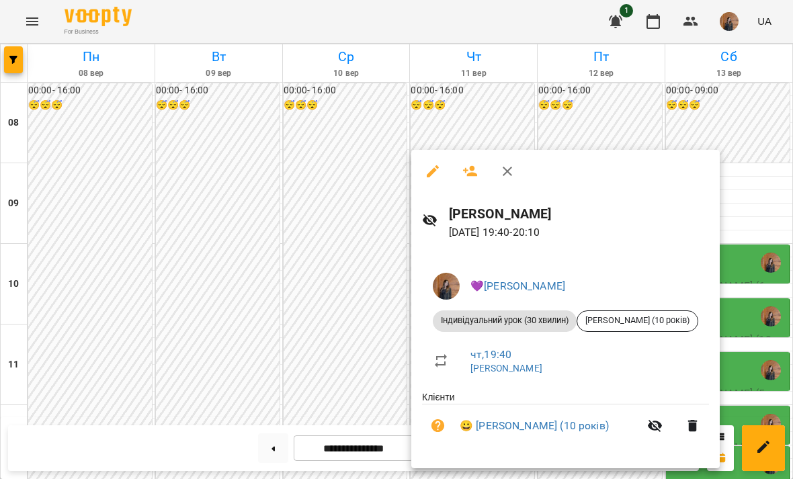
click at [516, 170] on button "button" at bounding box center [507, 171] width 32 height 32
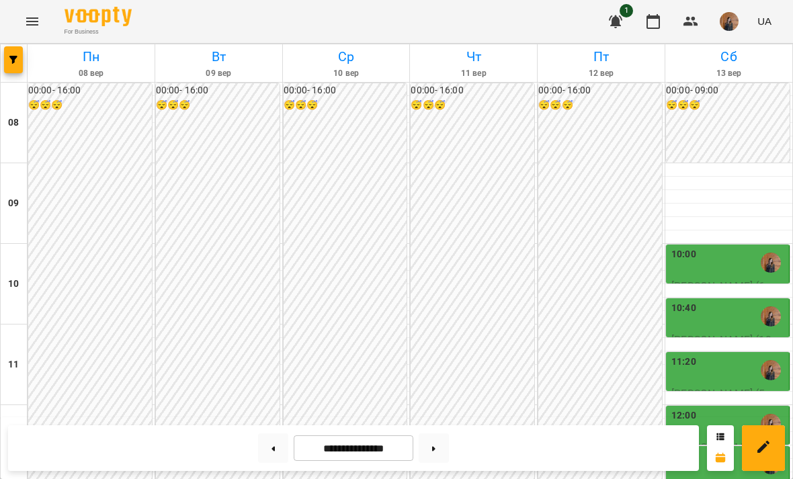
scroll to position [634, 0]
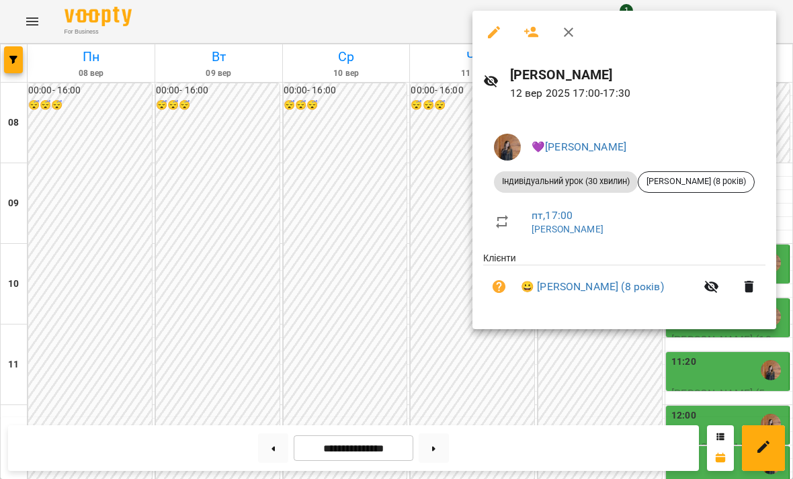
click at [593, 381] on div at bounding box center [396, 239] width 793 height 479
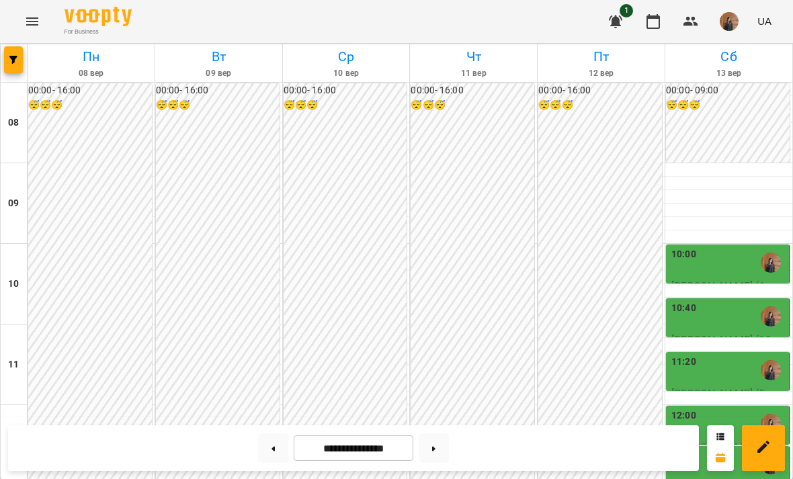
scroll to position [688, 0]
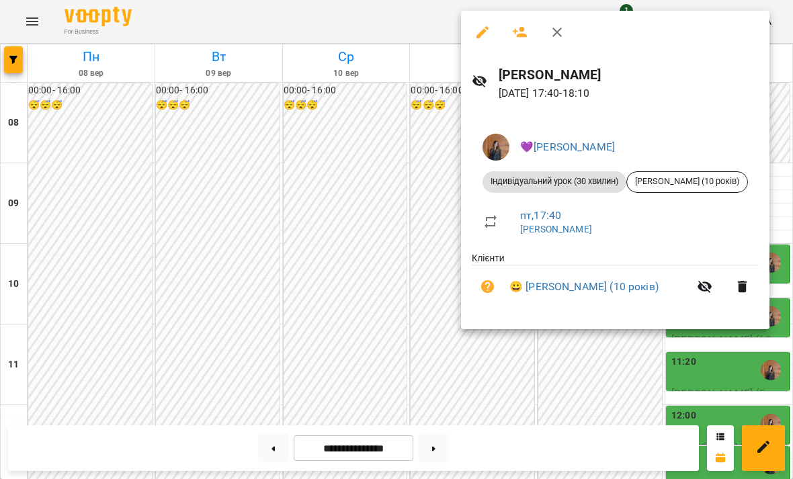
click at [652, 369] on div at bounding box center [396, 239] width 793 height 479
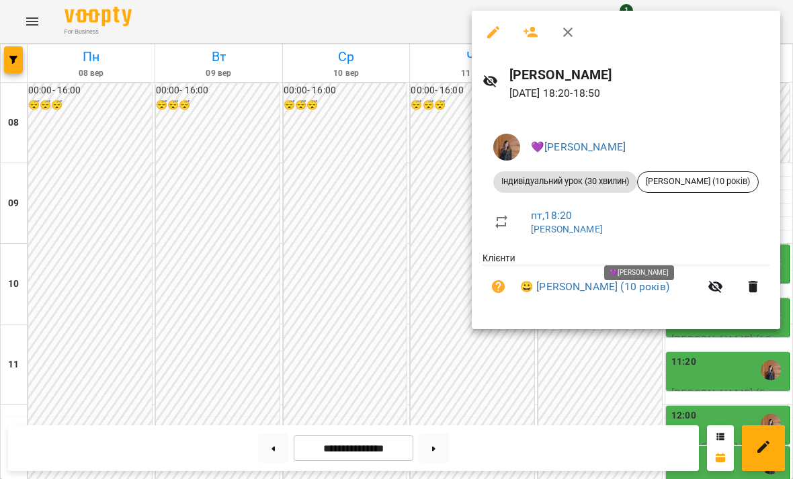
click at [592, 373] on div at bounding box center [396, 239] width 793 height 479
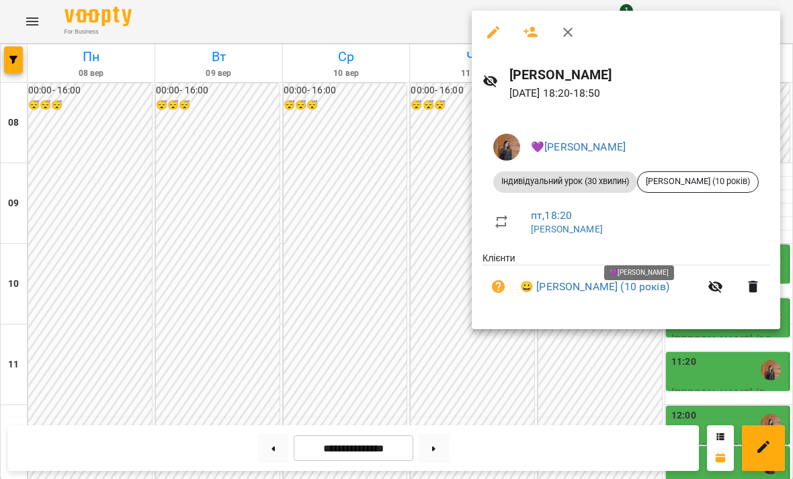
click at [646, 378] on div at bounding box center [396, 239] width 793 height 479
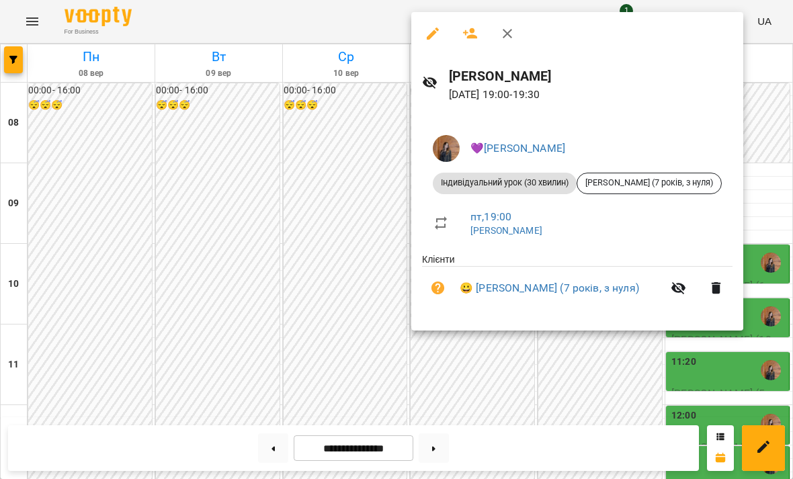
click at [609, 390] on div at bounding box center [396, 239] width 793 height 479
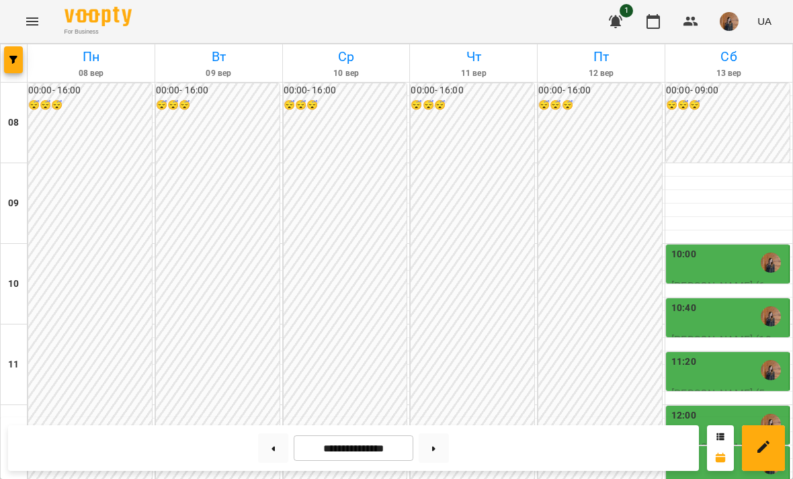
scroll to position [8, 0]
click at [740, 255] on div "10:00" at bounding box center [728, 262] width 115 height 31
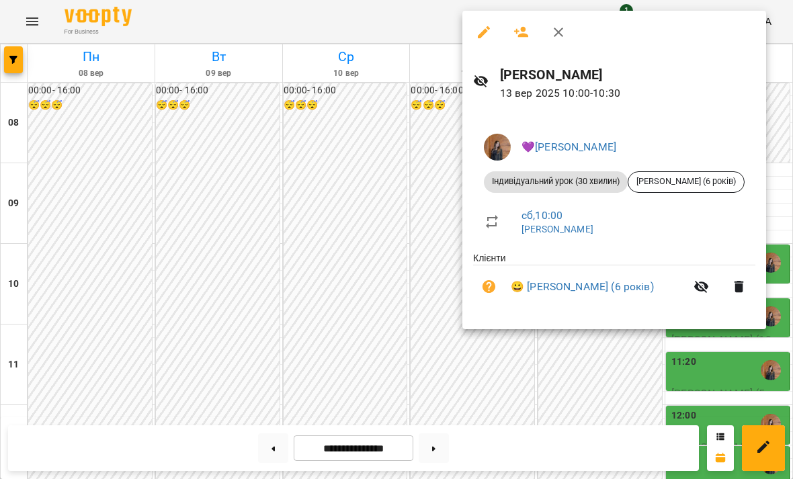
click at [696, 367] on div at bounding box center [396, 239] width 793 height 479
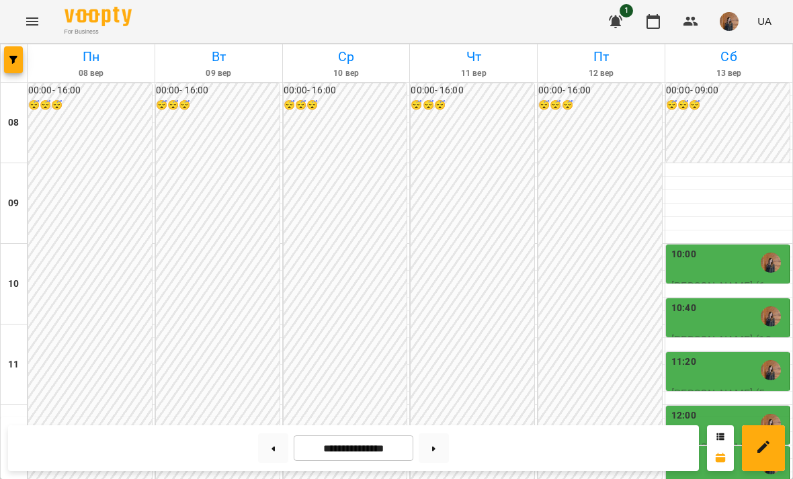
scroll to position [127, 0]
click at [765, 306] on img "💜Гаджієва Мельтем" at bounding box center [770, 316] width 20 height 20
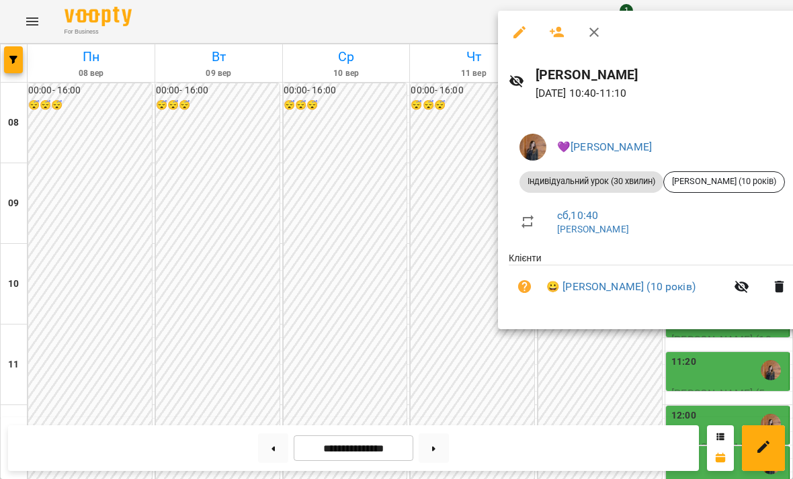
click at [662, 360] on div at bounding box center [396, 239] width 793 height 479
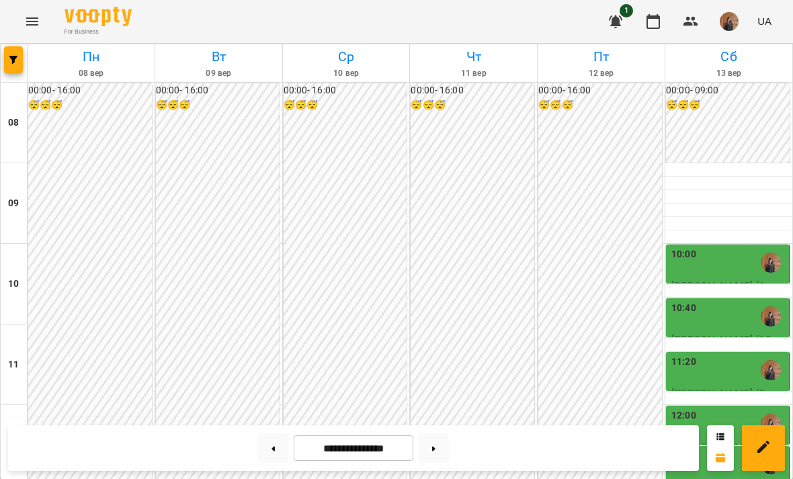
scroll to position [283, 0]
click at [767, 414] on img "💜Гаджієва Мельтем" at bounding box center [770, 424] width 20 height 20
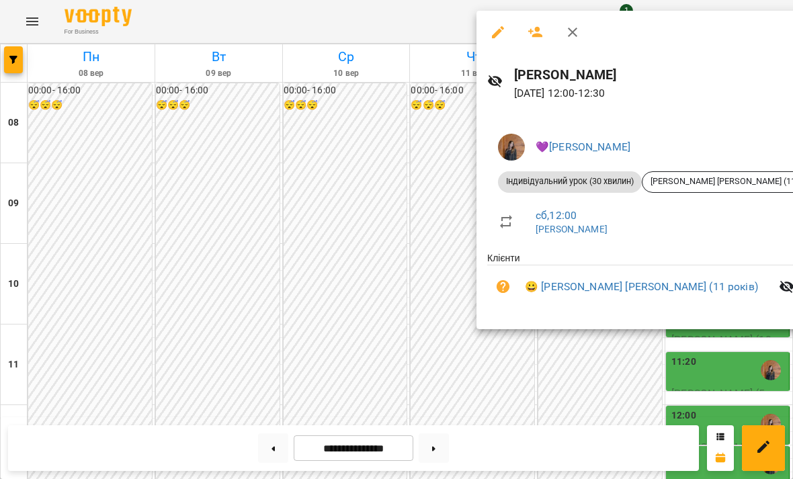
click at [771, 335] on div at bounding box center [396, 239] width 793 height 479
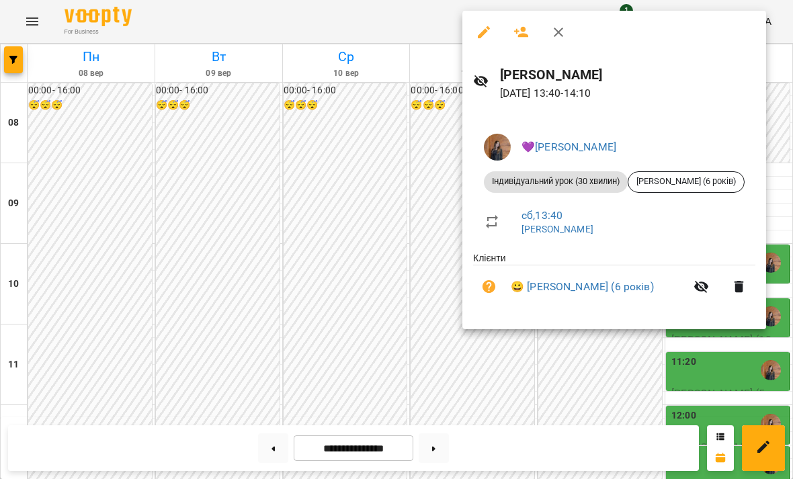
click at [767, 360] on div at bounding box center [396, 239] width 793 height 479
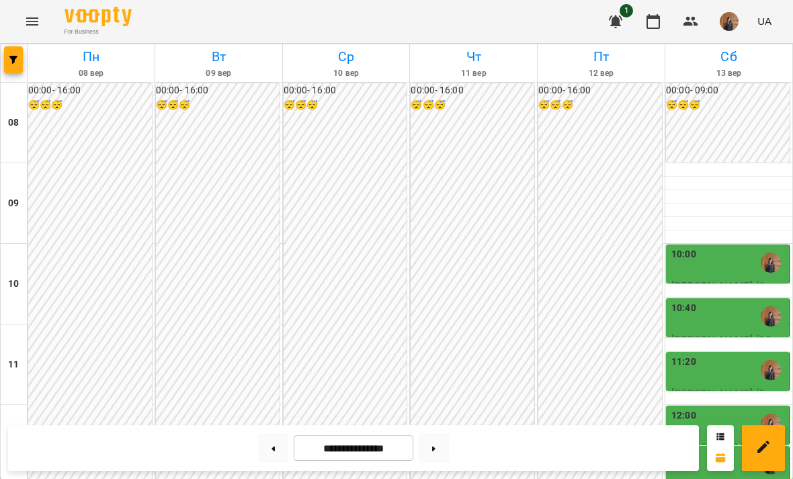
scroll to position [379, 0]
